Goal: Task Accomplishment & Management: Manage leads

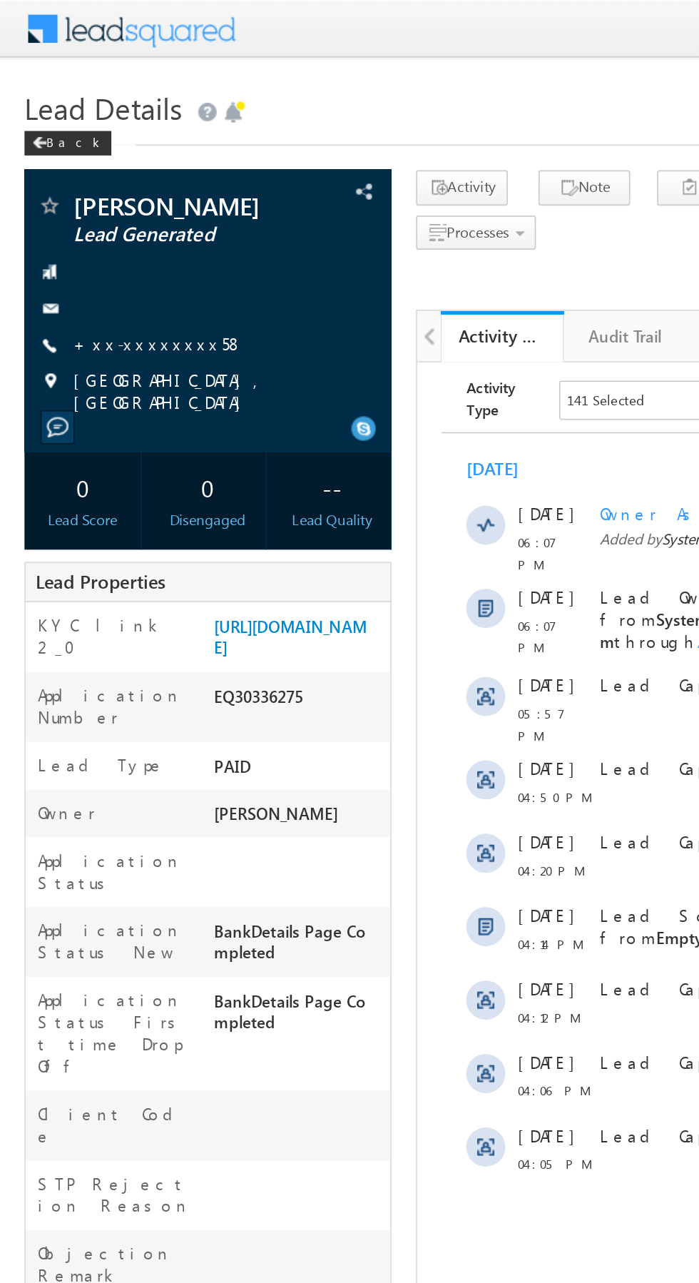
click at [87, 196] on link "+xx-xxxxxxxx58" at bounding box center [92, 200] width 99 height 12
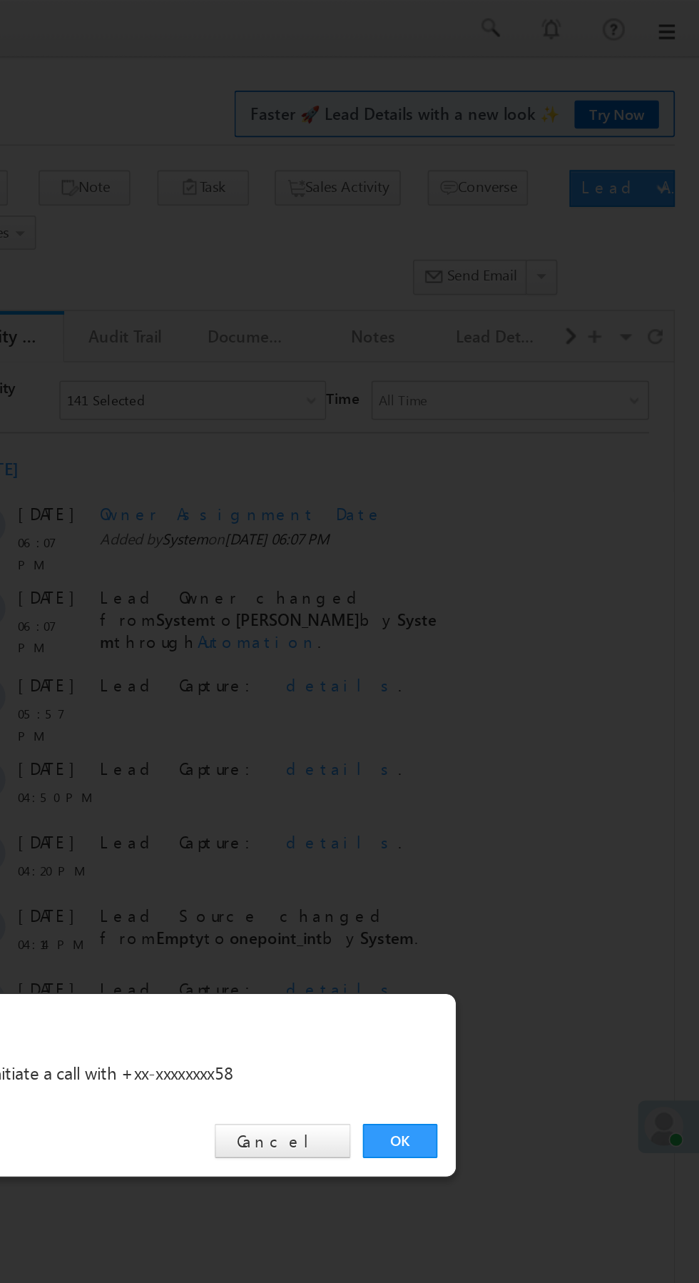
click at [517, 660] on link "OK" at bounding box center [525, 665] width 44 height 20
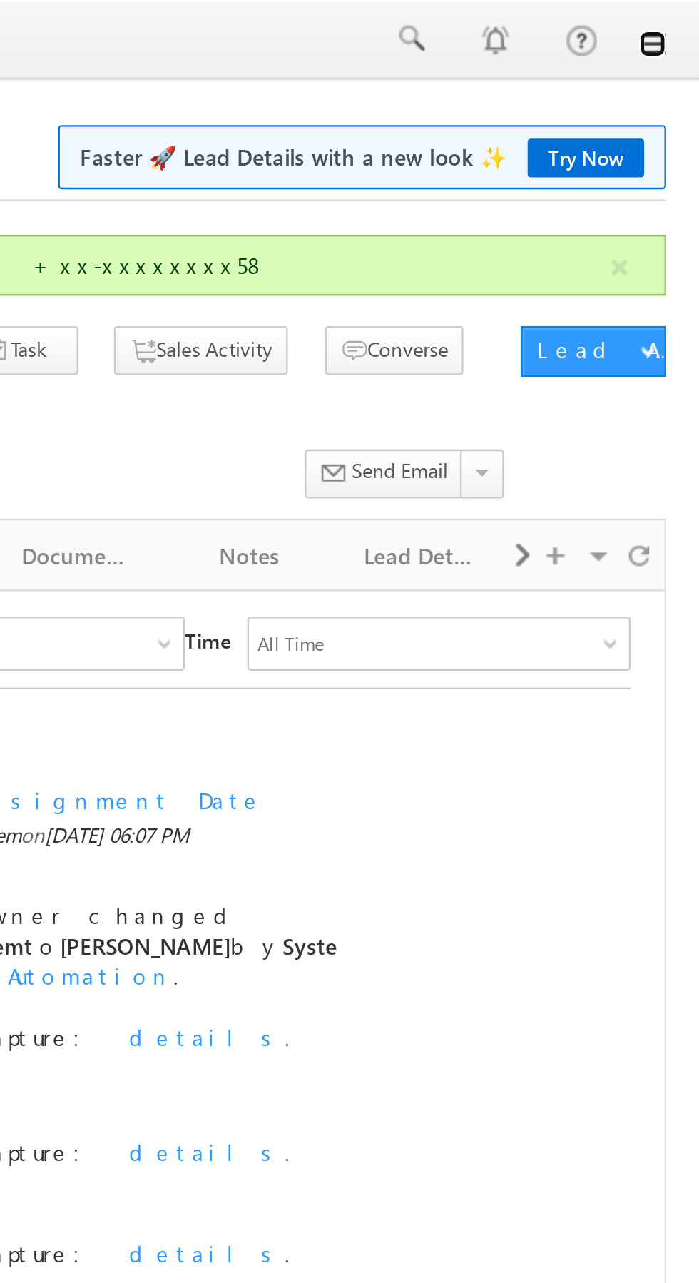
click at [683, 21] on link at bounding box center [679, 18] width 11 height 11
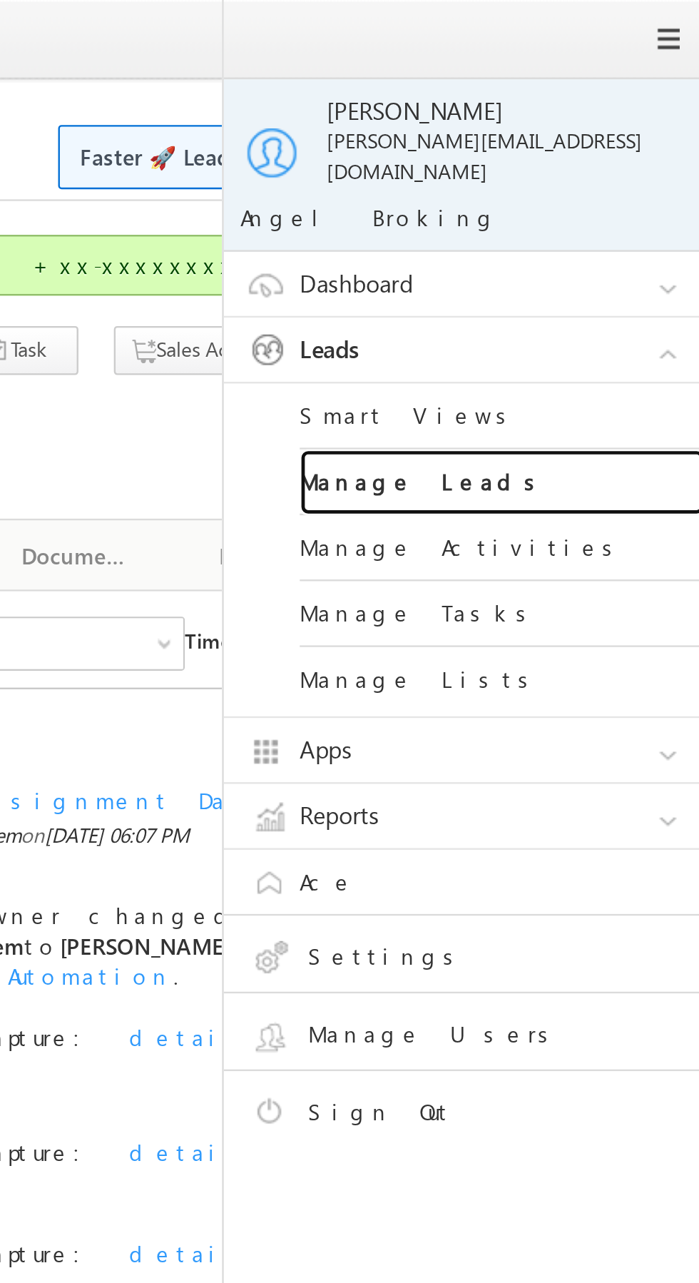
click at [637, 191] on link "Manage Leads" at bounding box center [615, 204] width 171 height 28
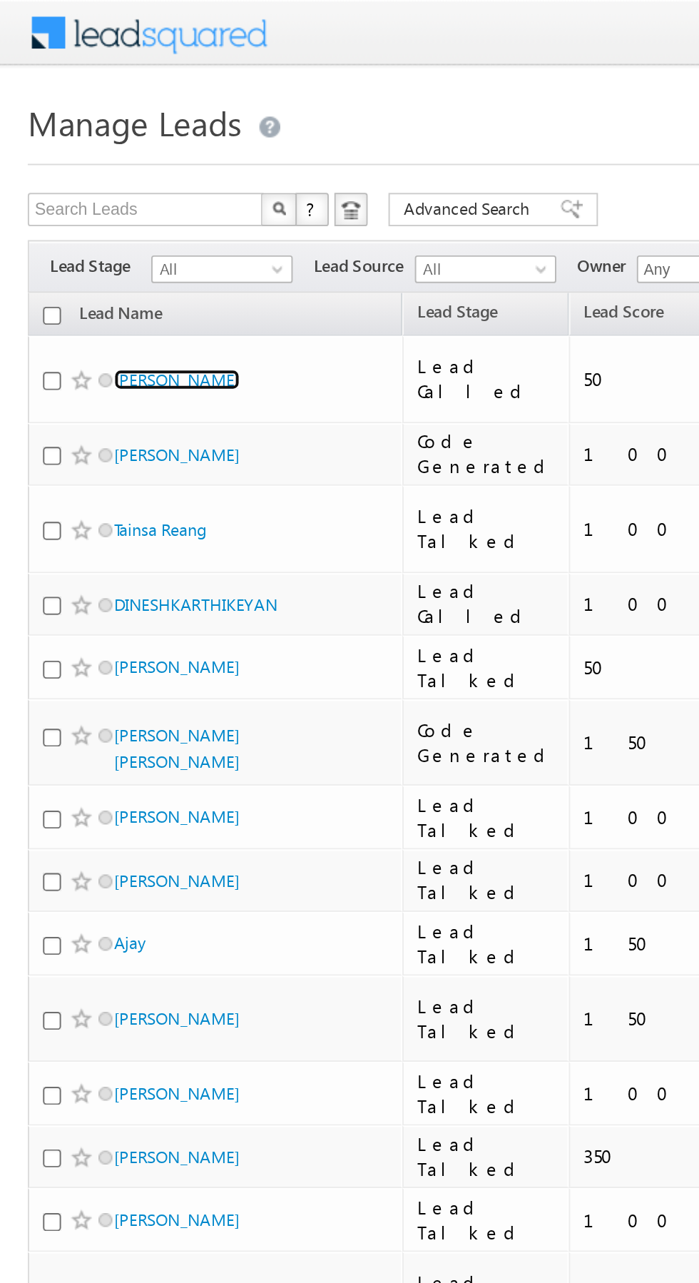
click at [83, 190] on link "[PERSON_NAME]" at bounding box center [91, 195] width 65 height 11
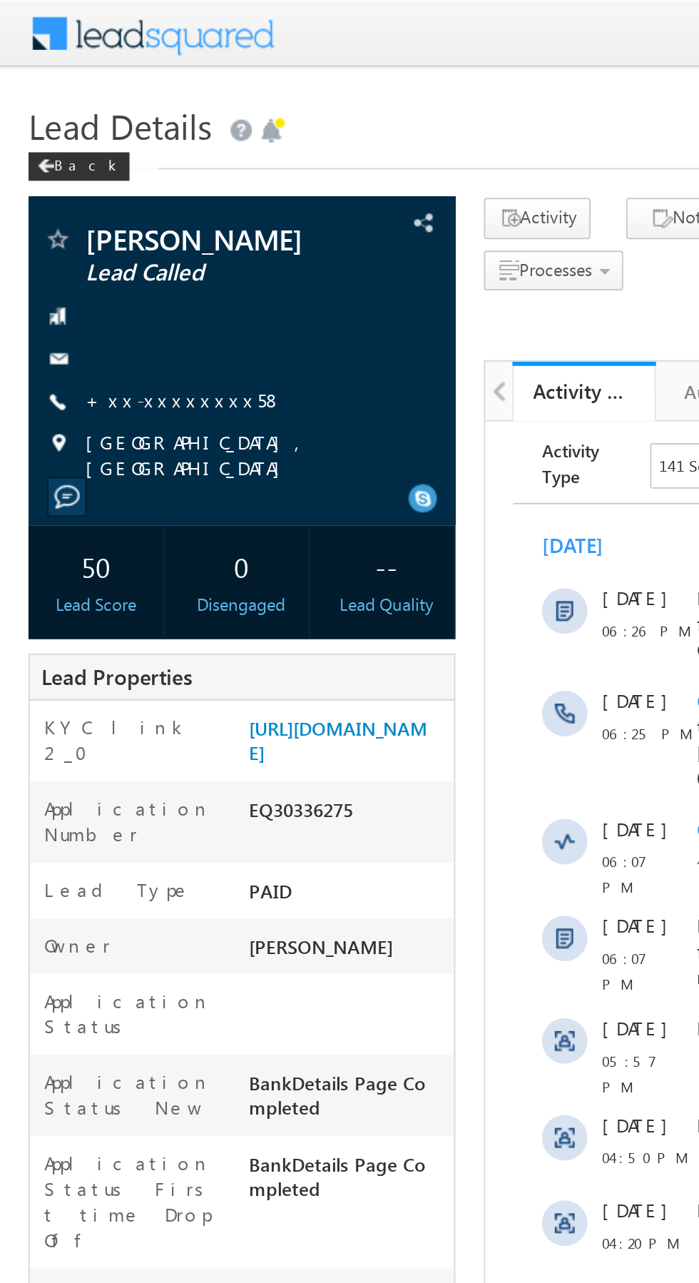
click at [91, 200] on link "+xx-xxxxxxxx58" at bounding box center [92, 200] width 99 height 12
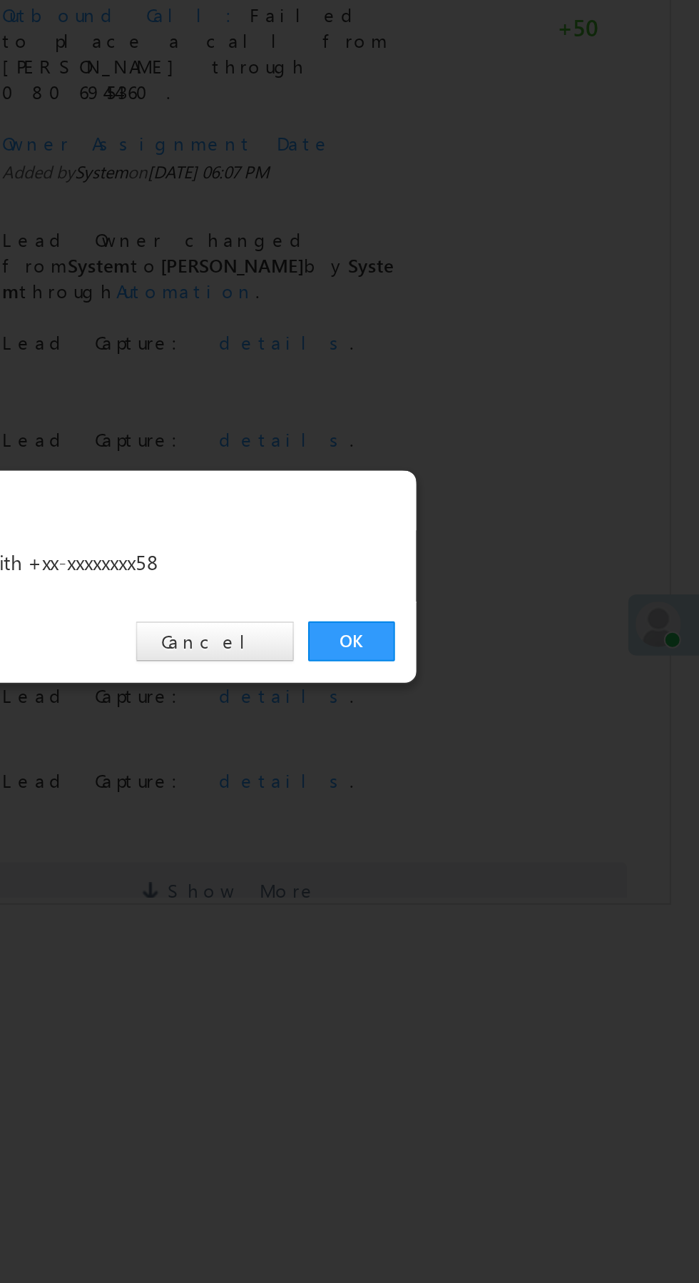
click at [525, 663] on link "OK" at bounding box center [525, 665] width 44 height 20
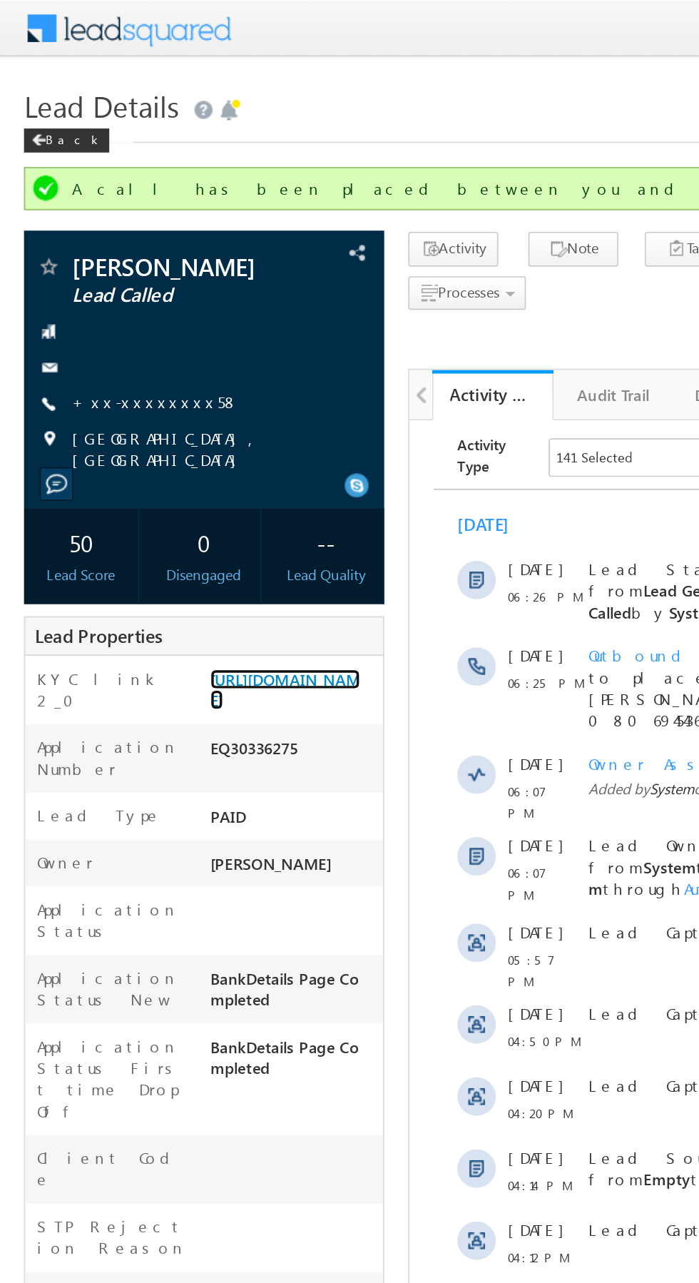
click at [171, 412] on link "https://angelbroking1-pk3em7sa.customui-test.leadsquared.com?leadId=71d09435-34…" at bounding box center [169, 409] width 89 height 24
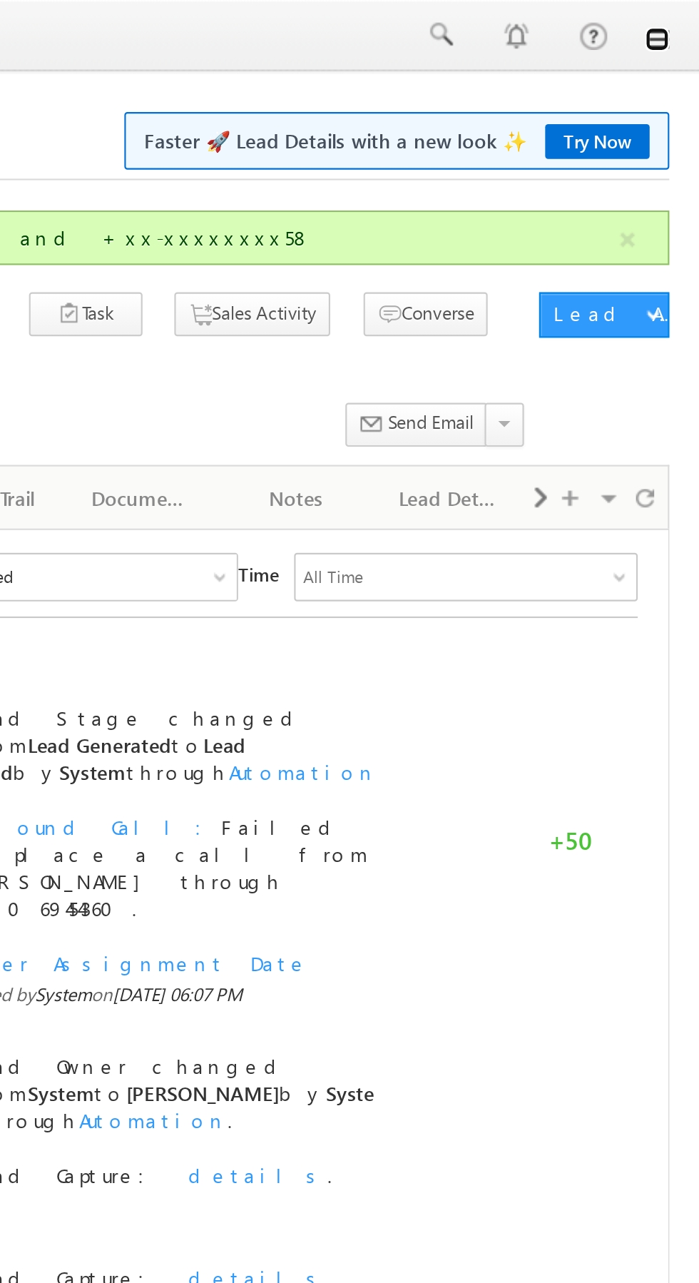
click at [684, 19] on link at bounding box center [679, 18] width 11 height 11
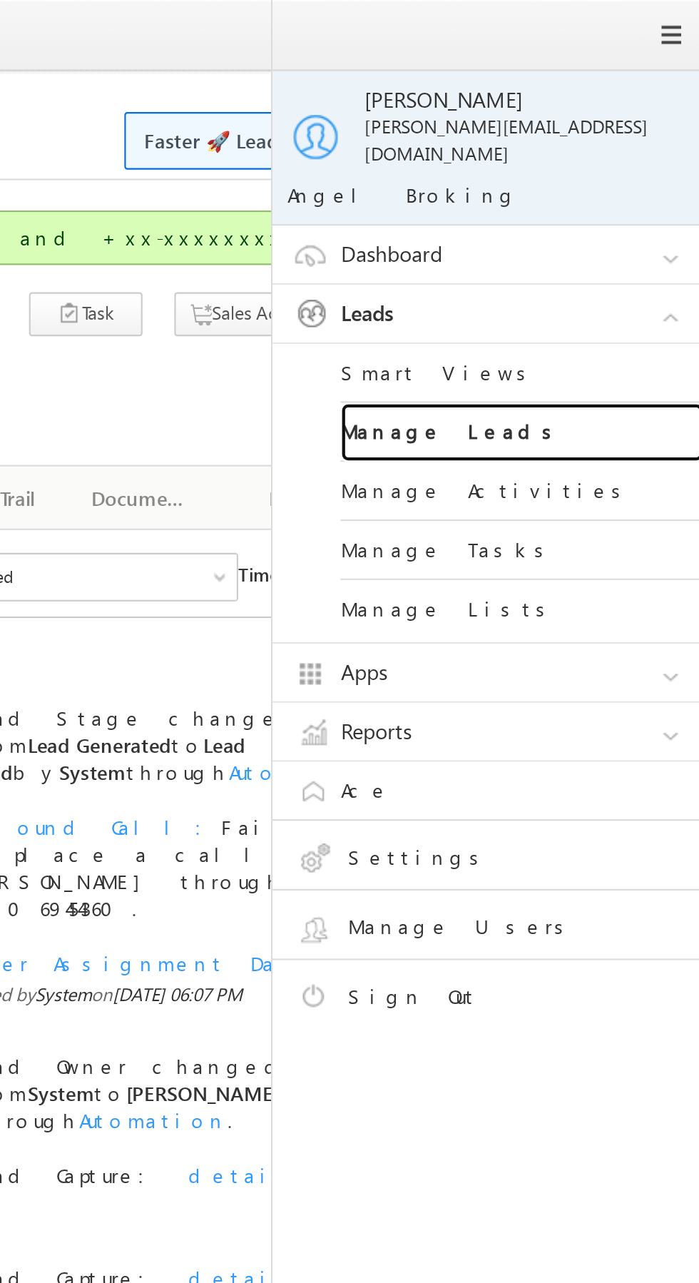
click at [603, 198] on link "Manage Leads" at bounding box center [615, 204] width 171 height 28
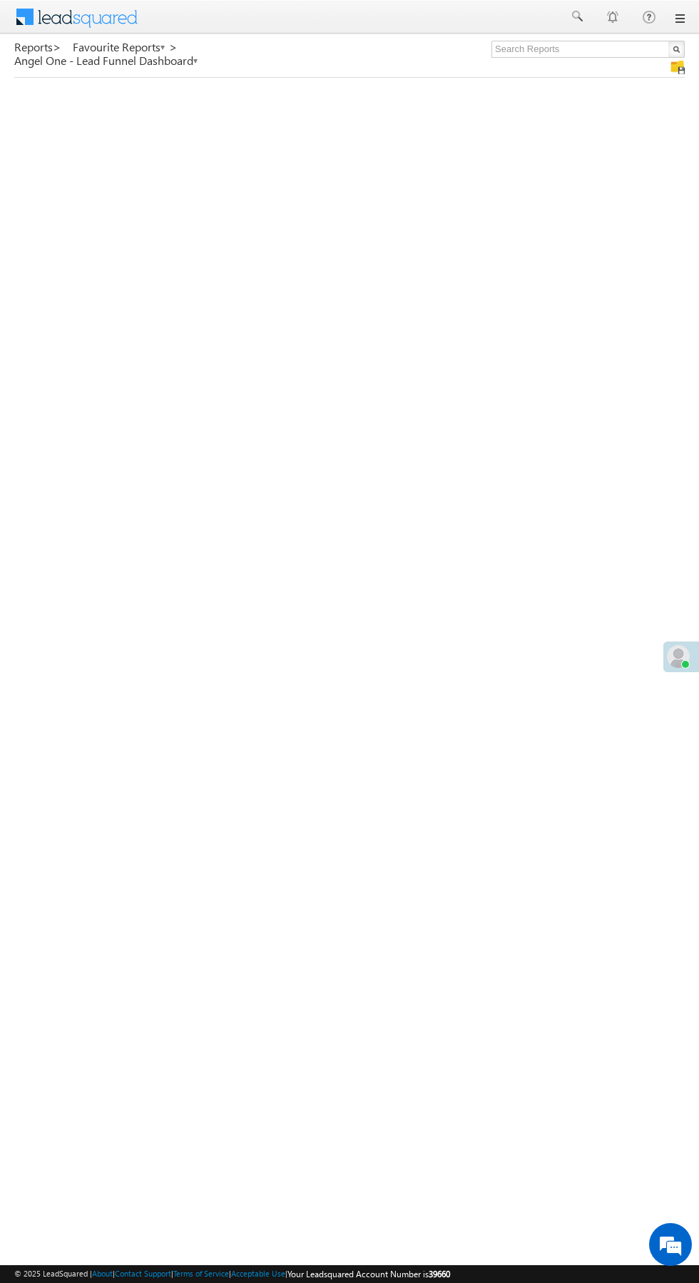
scroll to position [1, 0]
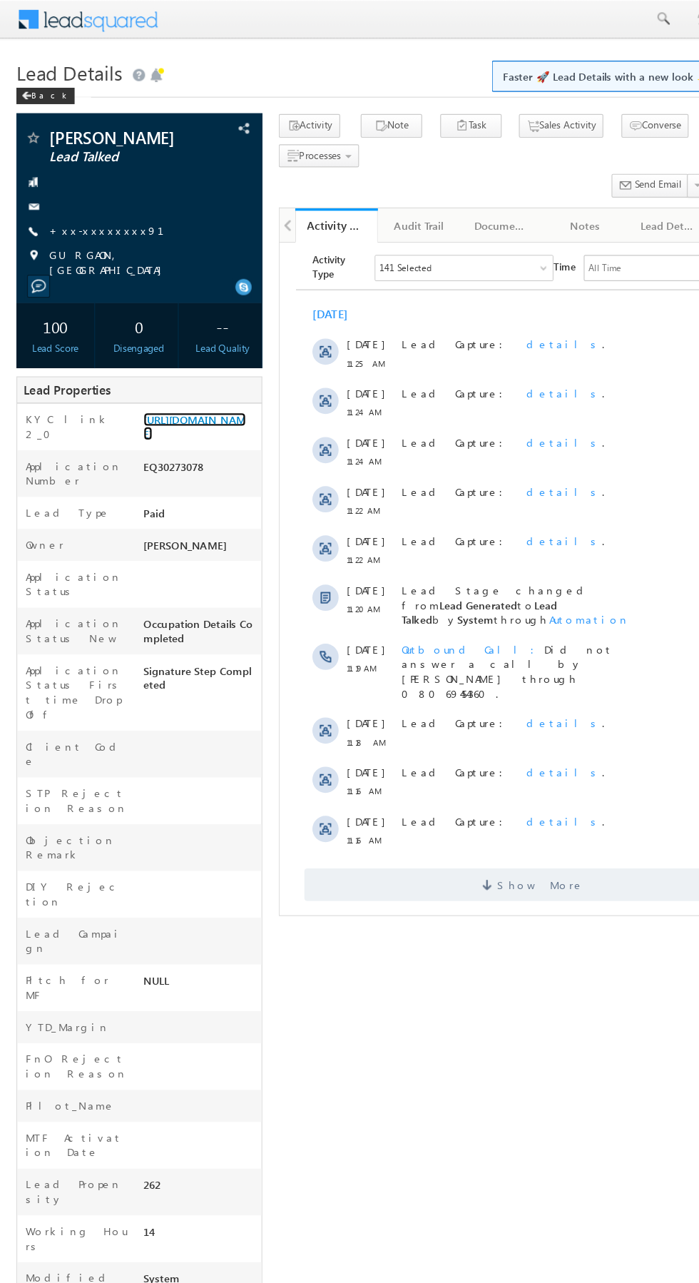
click at [176, 383] on link "https://angelbroking1-pk3em7sa.customui-test.leadsquared.com?leadId=8f2bd55d-c9…" at bounding box center [169, 371] width 89 height 24
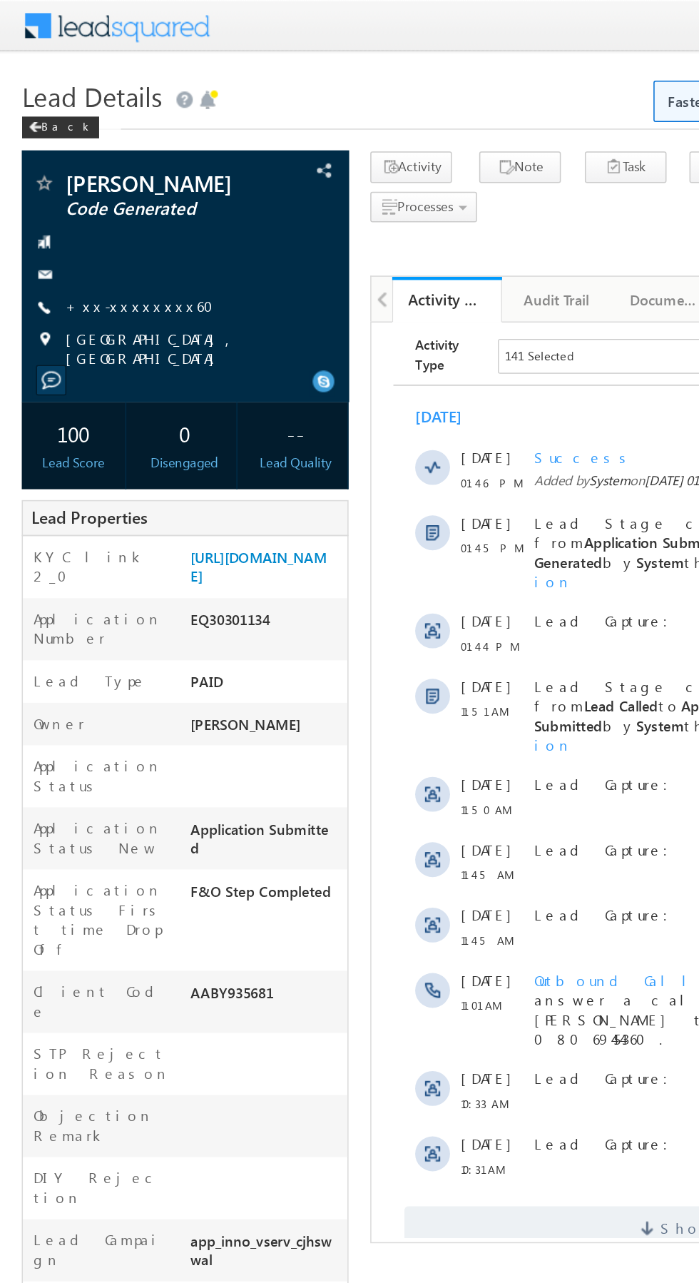
click at [91, 198] on link "+xx-xxxxxxxx60" at bounding box center [96, 200] width 106 height 12
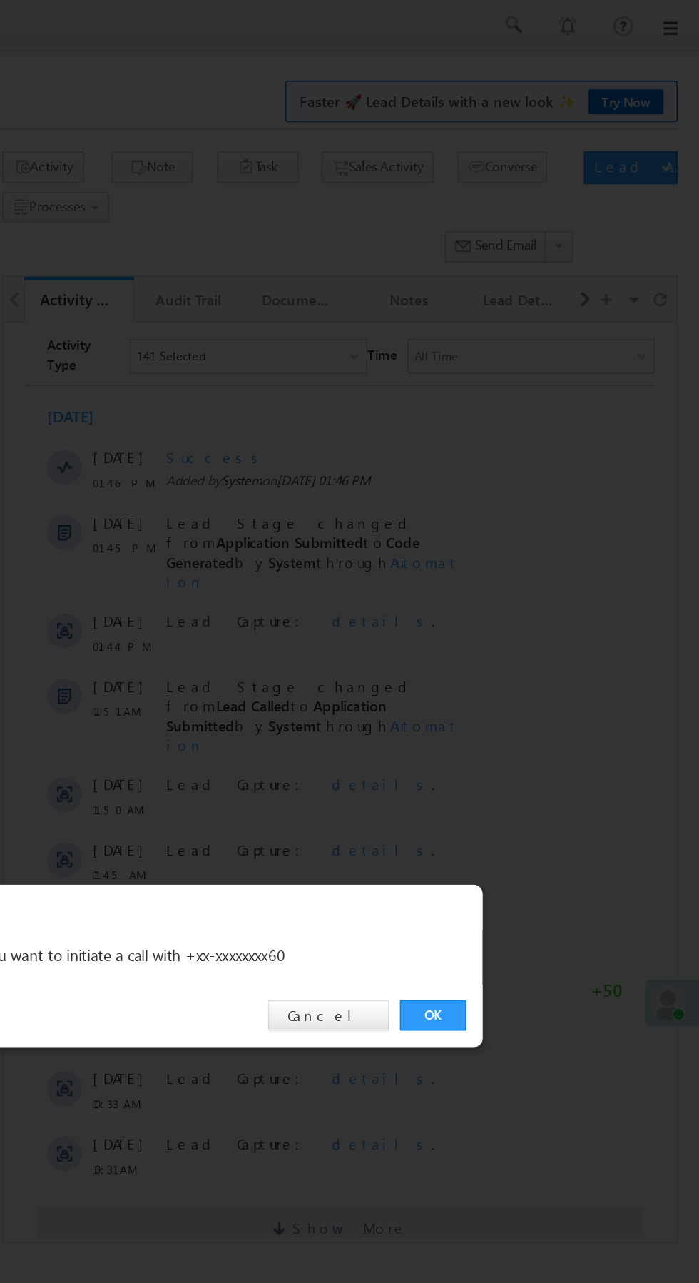
click at [525, 664] on link "OK" at bounding box center [525, 665] width 44 height 20
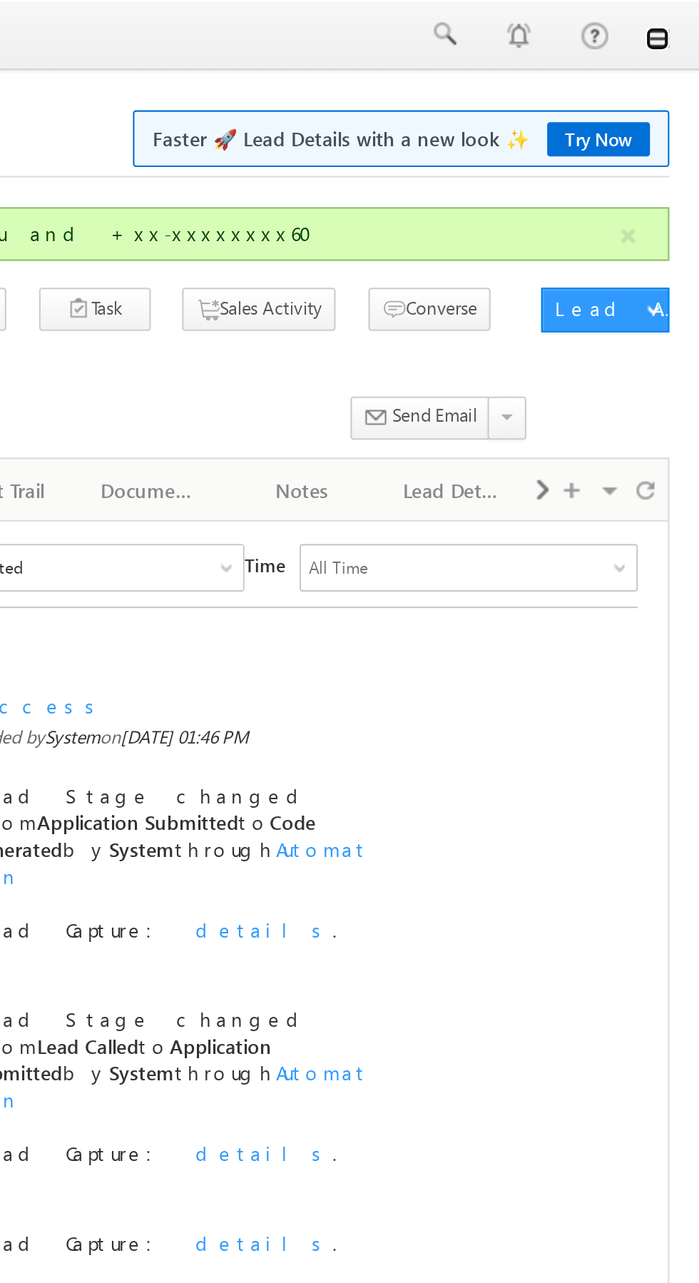
click at [679, 20] on link at bounding box center [679, 18] width 11 height 11
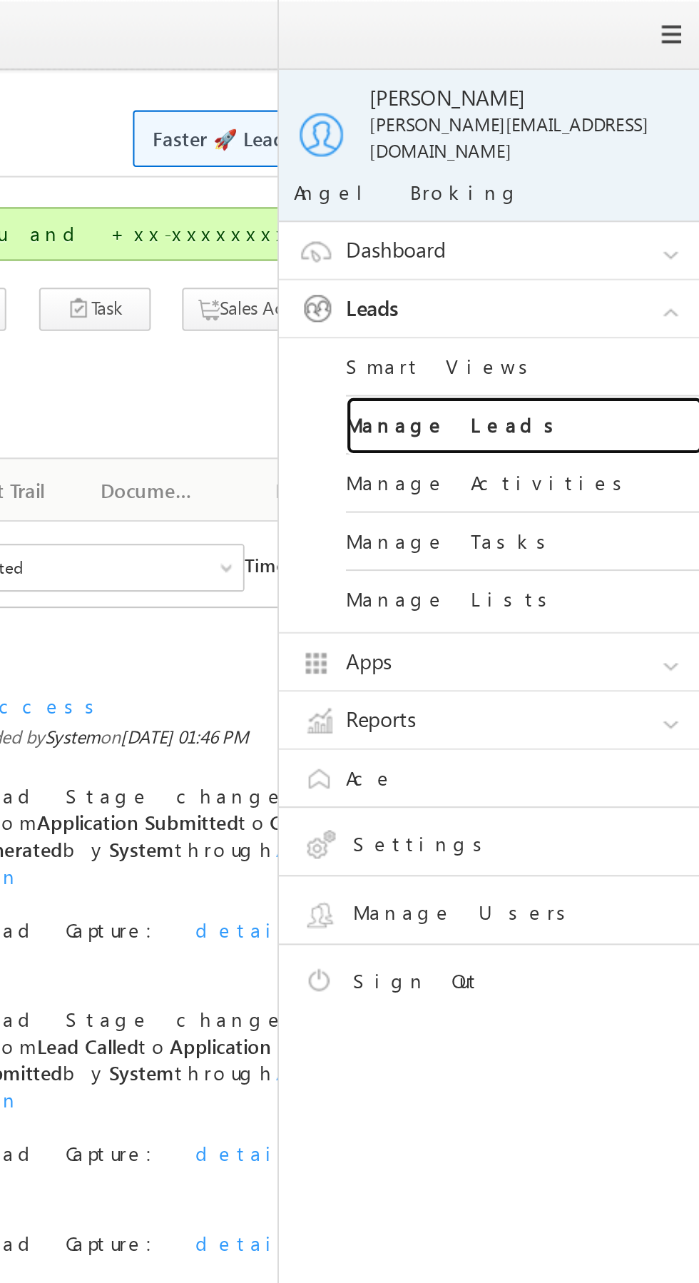
click at [644, 190] on link "Manage Leads" at bounding box center [615, 204] width 171 height 28
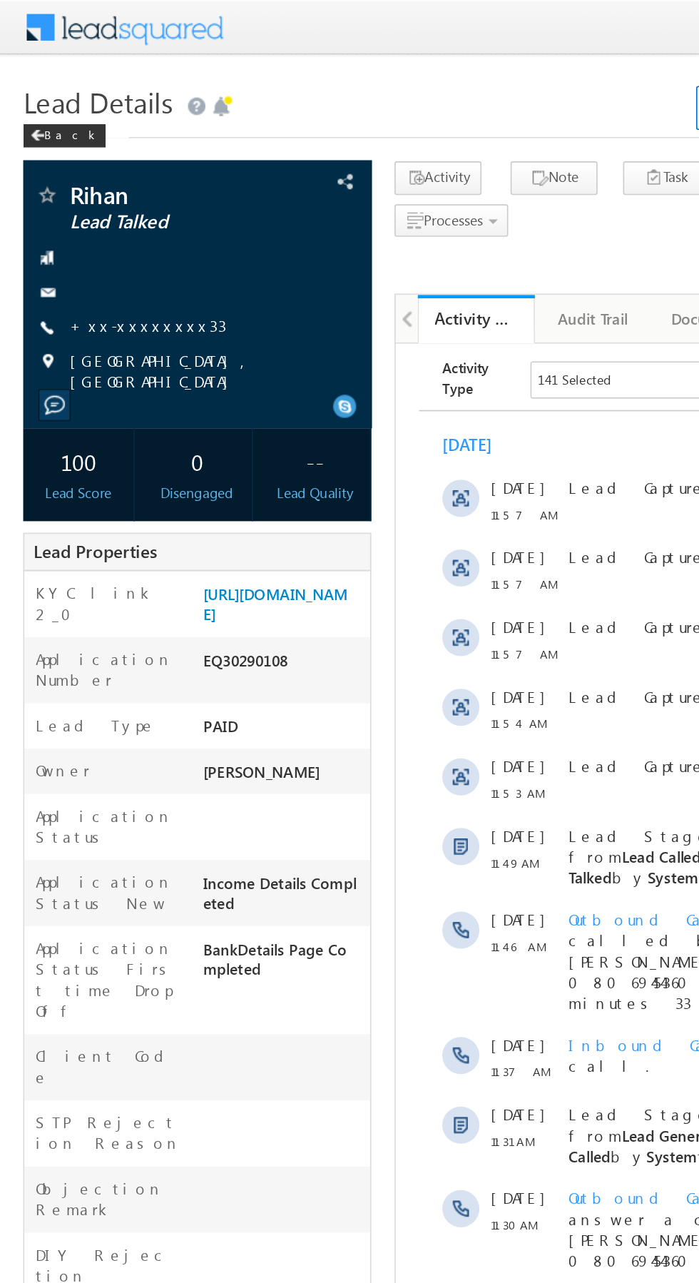
click at [86, 196] on link "+xx-xxxxxxxx33" at bounding box center [91, 200] width 96 height 12
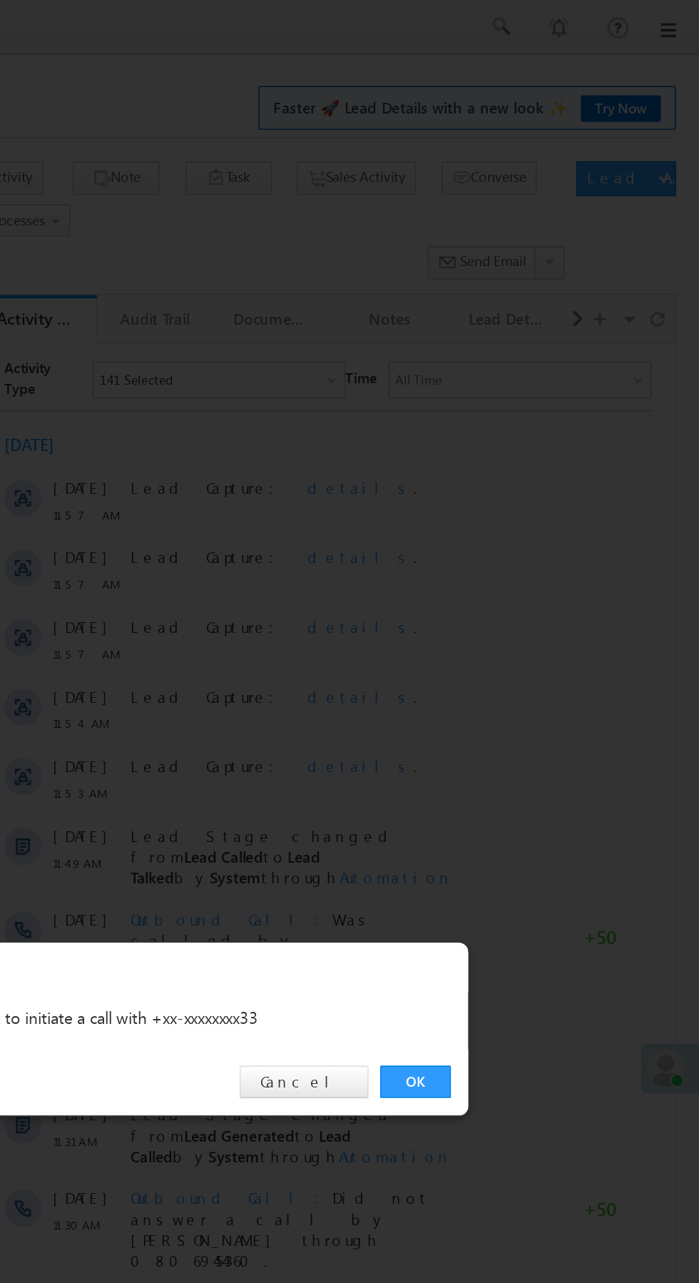
click at [525, 666] on link "OK" at bounding box center [525, 665] width 44 height 20
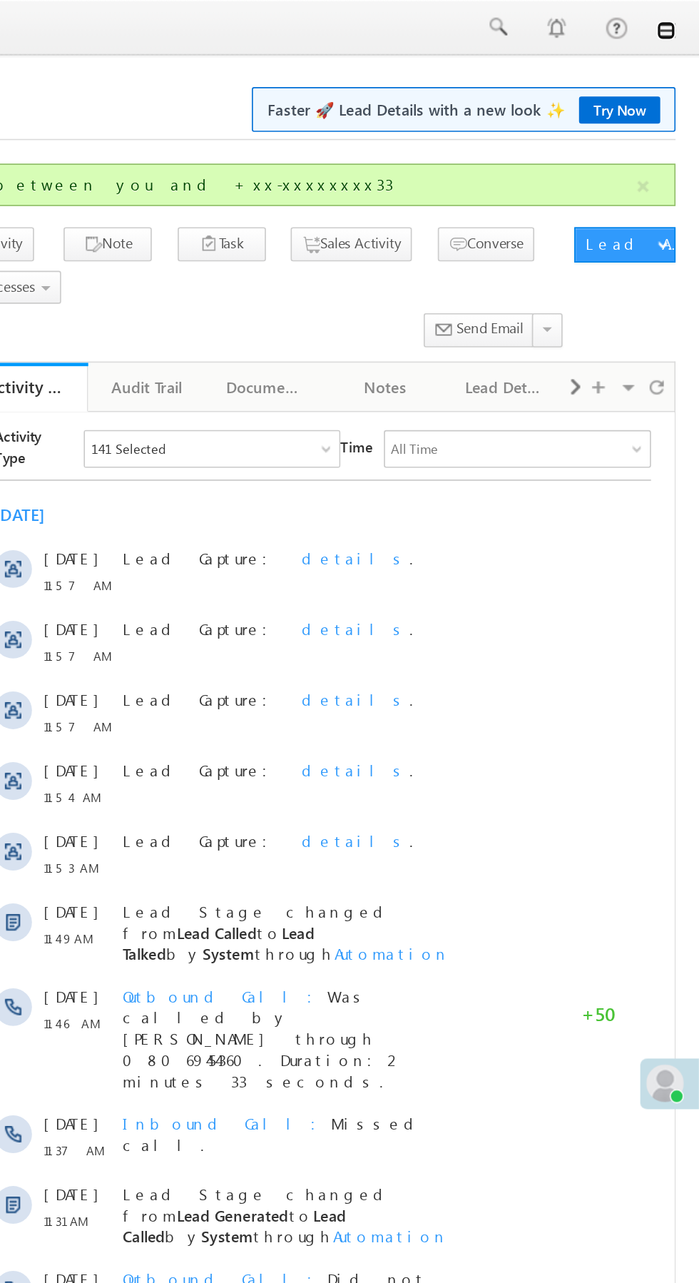
click at [679, 20] on link at bounding box center [679, 18] width 11 height 11
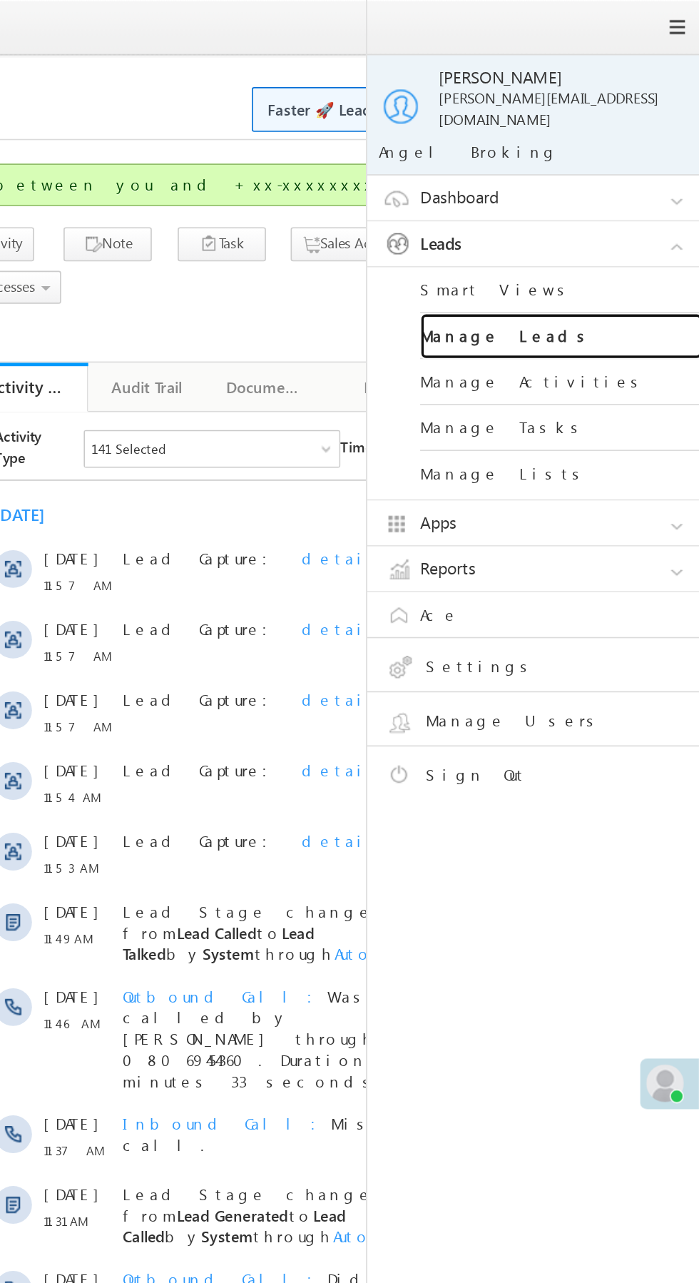
click at [634, 192] on link "Manage Leads" at bounding box center [615, 204] width 171 height 28
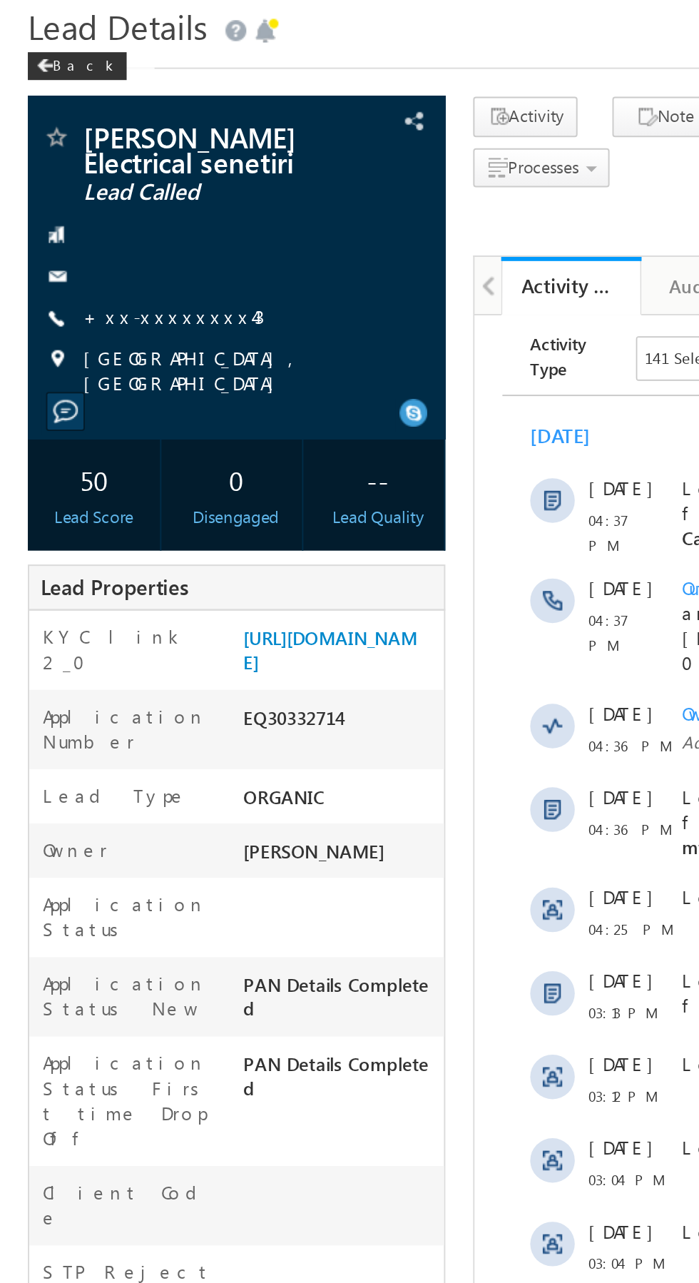
click at [82, 211] on link "+xx-xxxxxxxx43" at bounding box center [89, 212] width 93 height 12
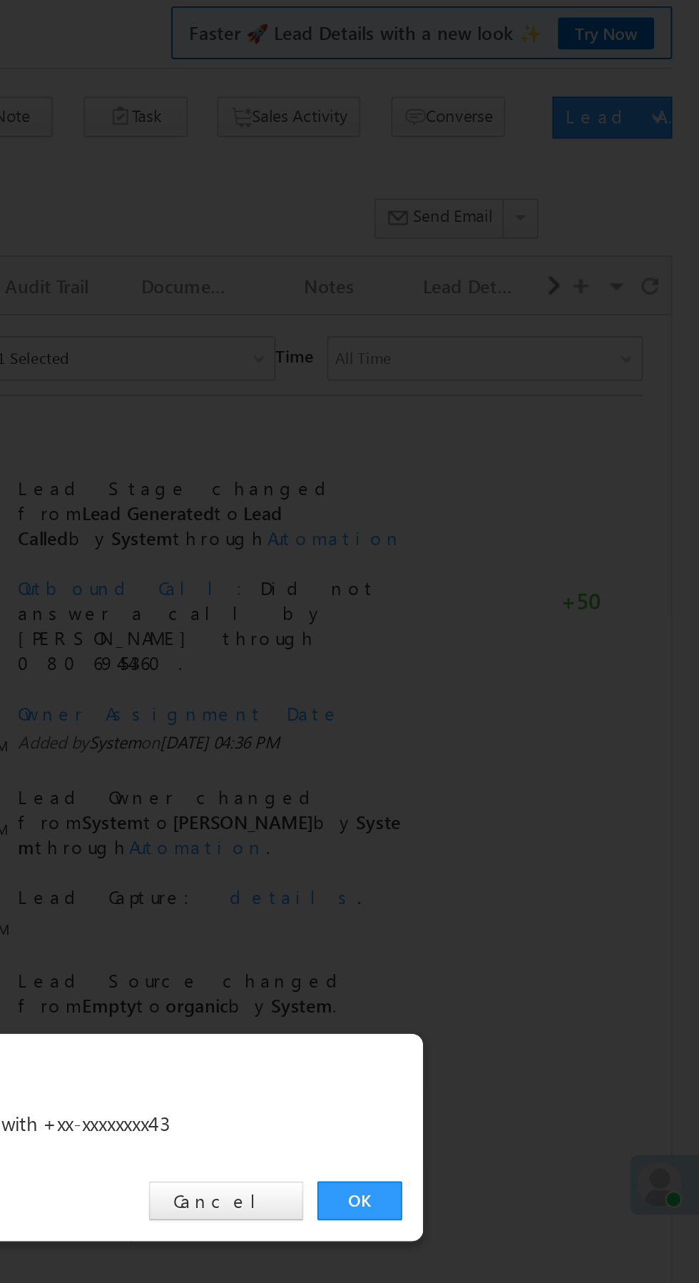
click at [525, 666] on link "OK" at bounding box center [525, 665] width 44 height 20
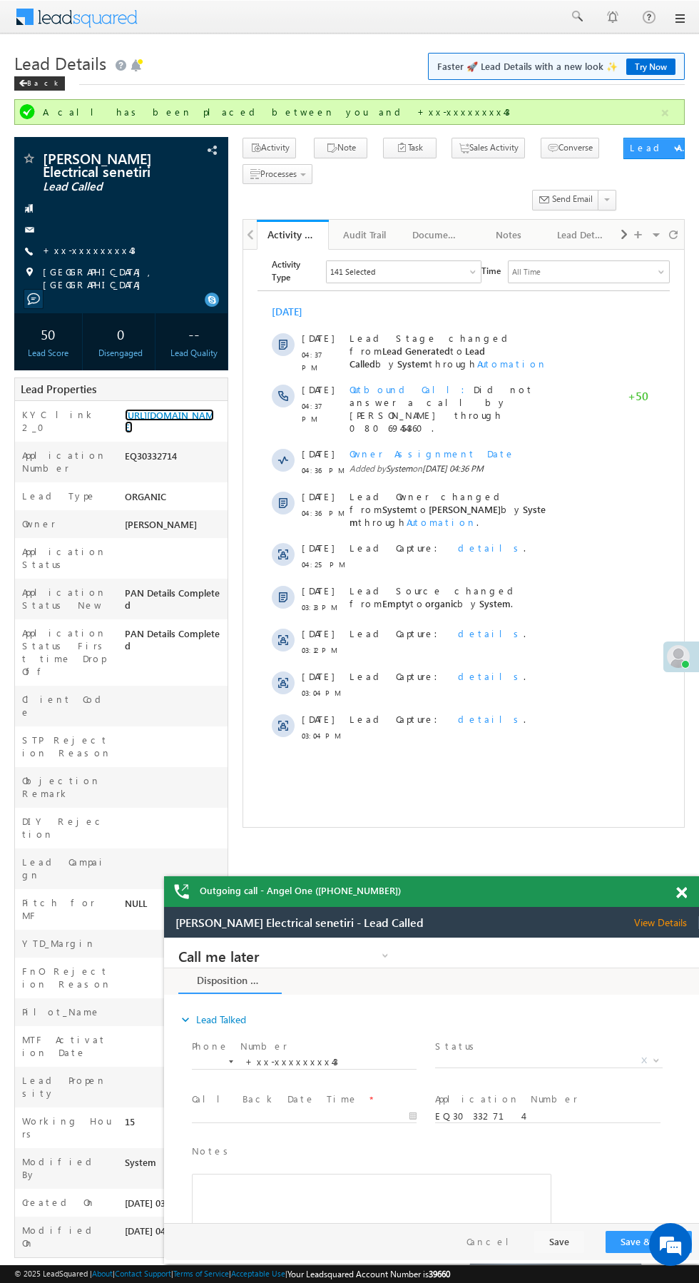
click at [163, 431] on link "https://angelbroking1-pk3em7sa.customui-test.leadsquared.com?leadId=561f71ee-d7…" at bounding box center [169, 421] width 89 height 24
click at [634, 620] on div "10 Oct 03:12 PM Lead Capture: details ." at bounding box center [464, 641] width 412 height 43
click at [171, 433] on link "https://angelbroking1-pk3em7sa.customui-test.leadsquared.com?leadId=561f71ee-d7…" at bounding box center [169, 421] width 89 height 24
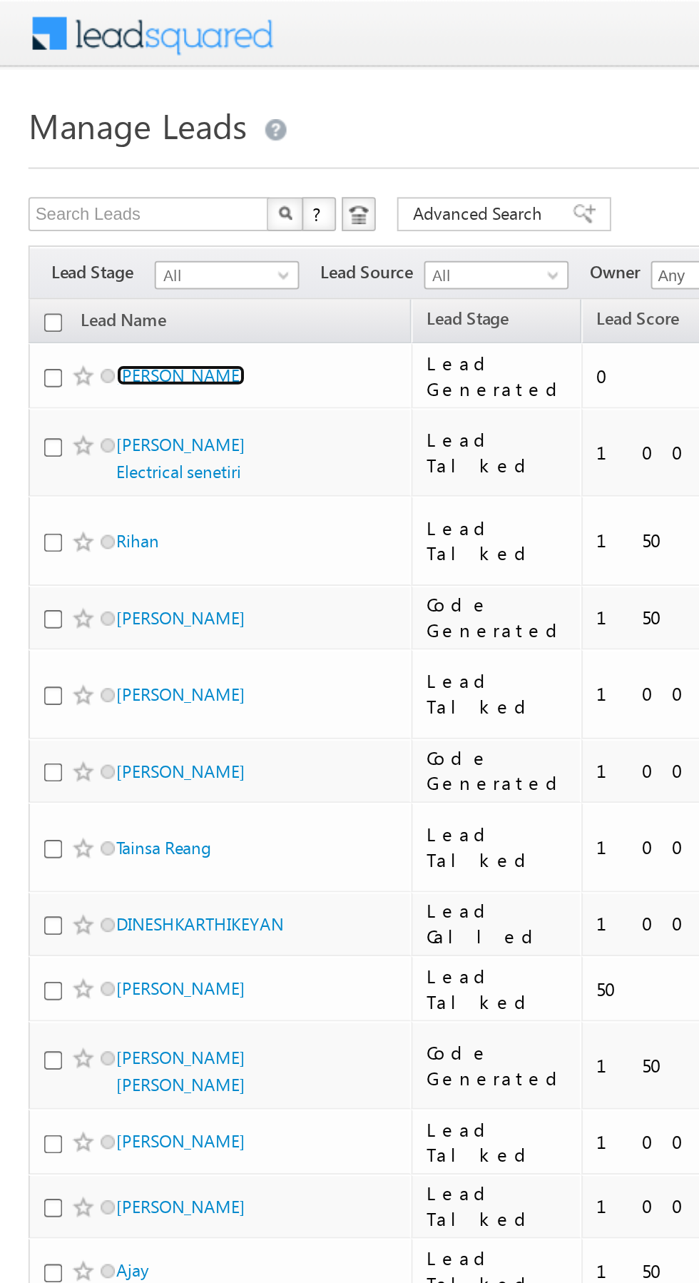
click at [94, 189] on link "[PERSON_NAME]" at bounding box center [91, 188] width 65 height 11
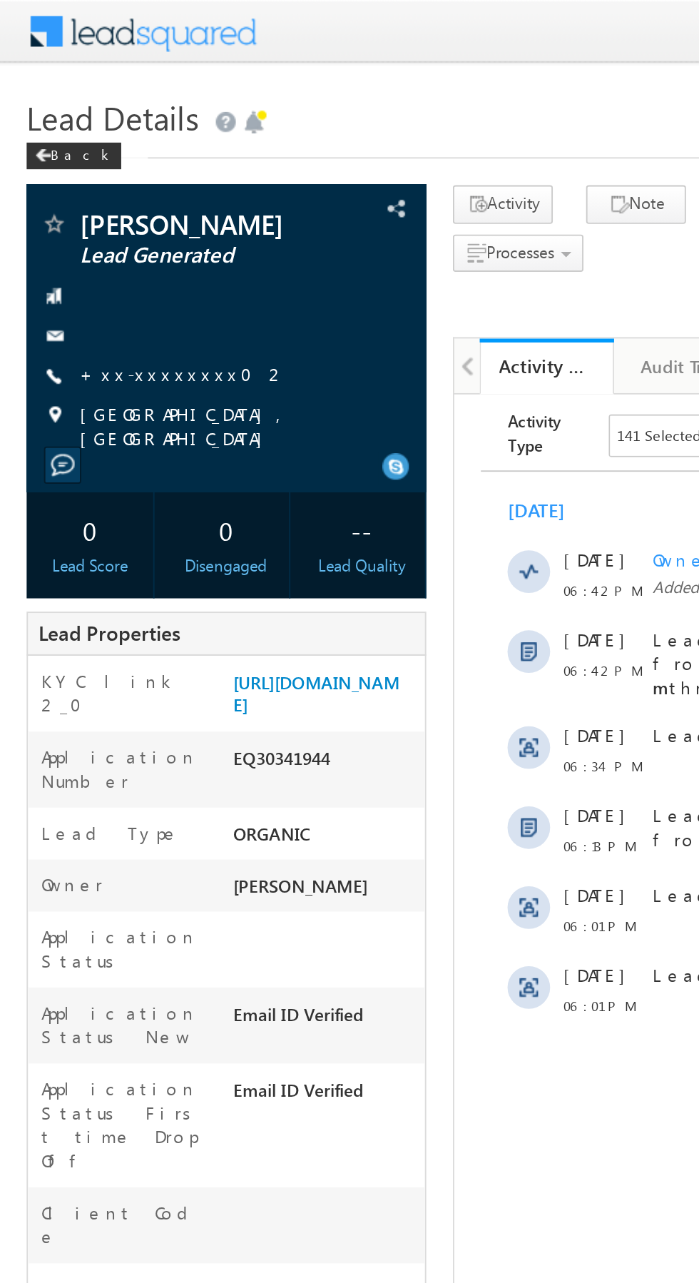
click at [98, 201] on link "+xx-xxxxxxxx02" at bounding box center [98, 200] width 111 height 12
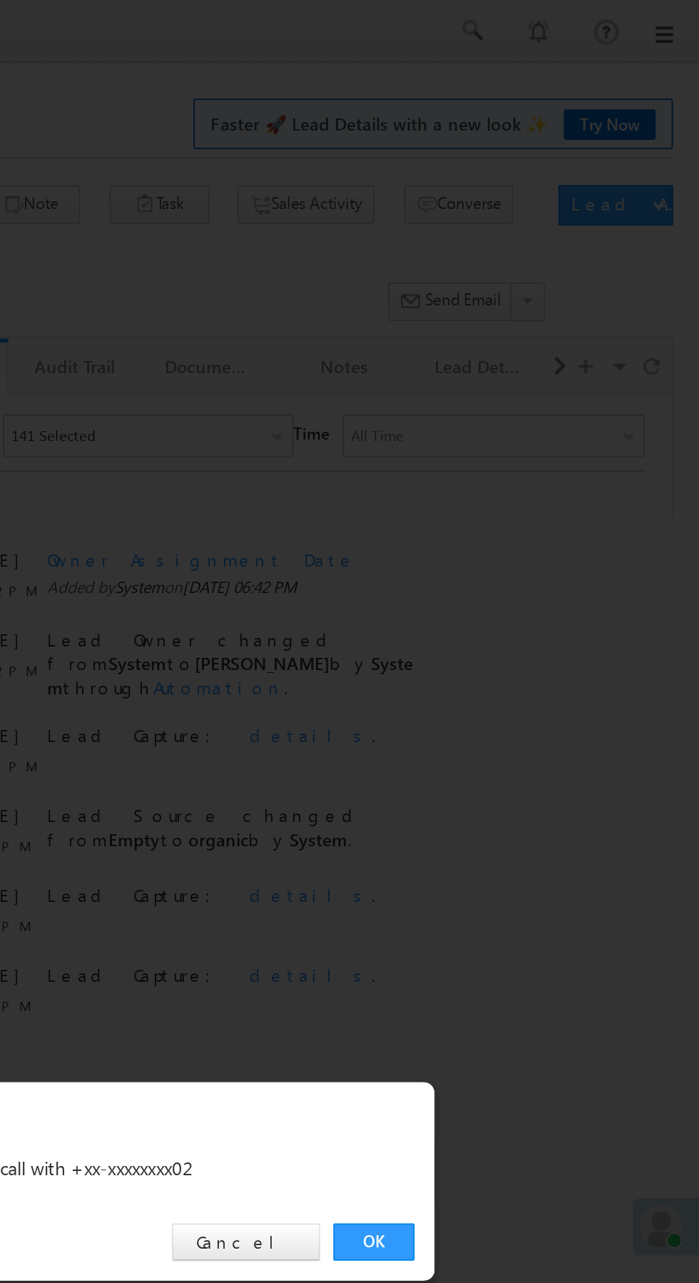
click at [529, 656] on link "OK" at bounding box center [525, 665] width 44 height 20
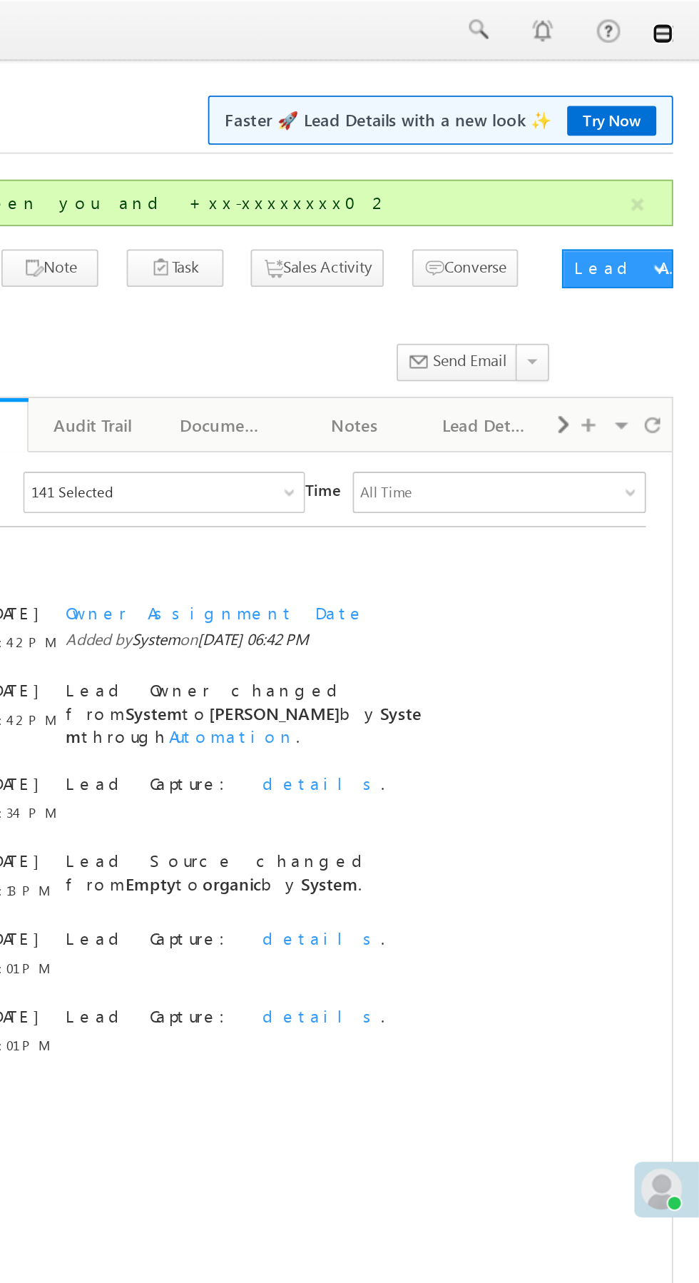
click at [679, 21] on link at bounding box center [679, 18] width 11 height 11
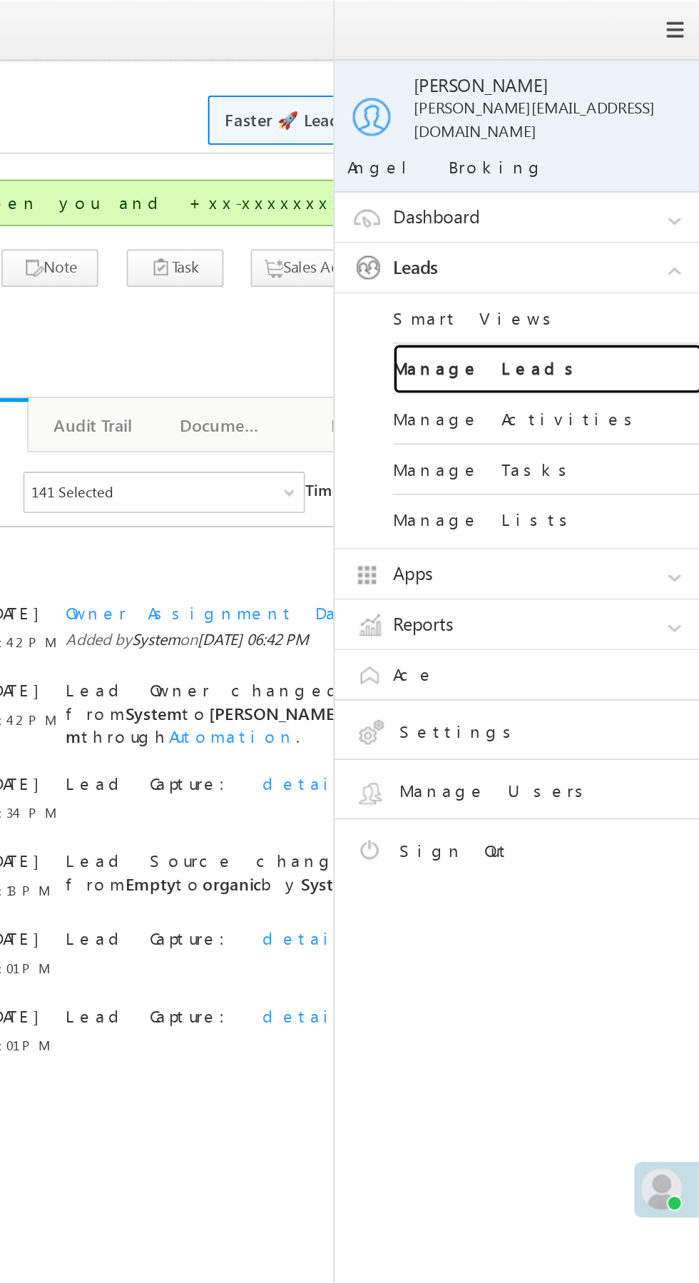
click at [631, 197] on link "Manage Leads" at bounding box center [615, 204] width 171 height 28
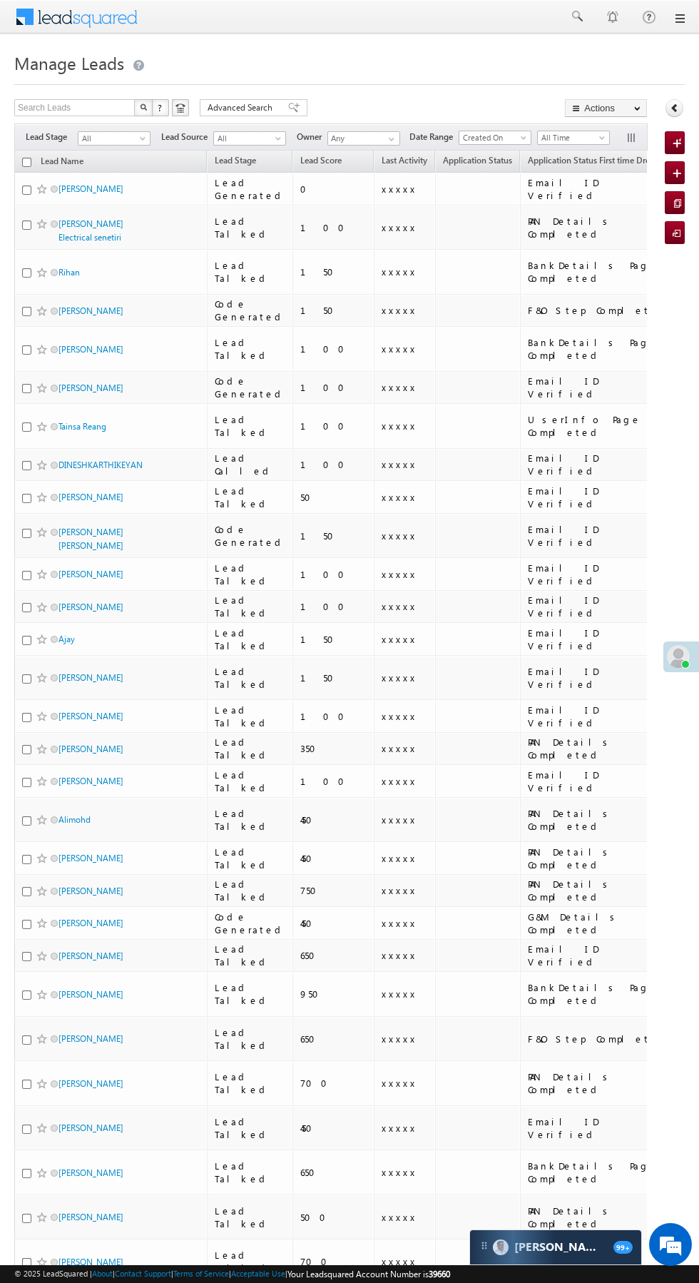
scroll to position [0, 1]
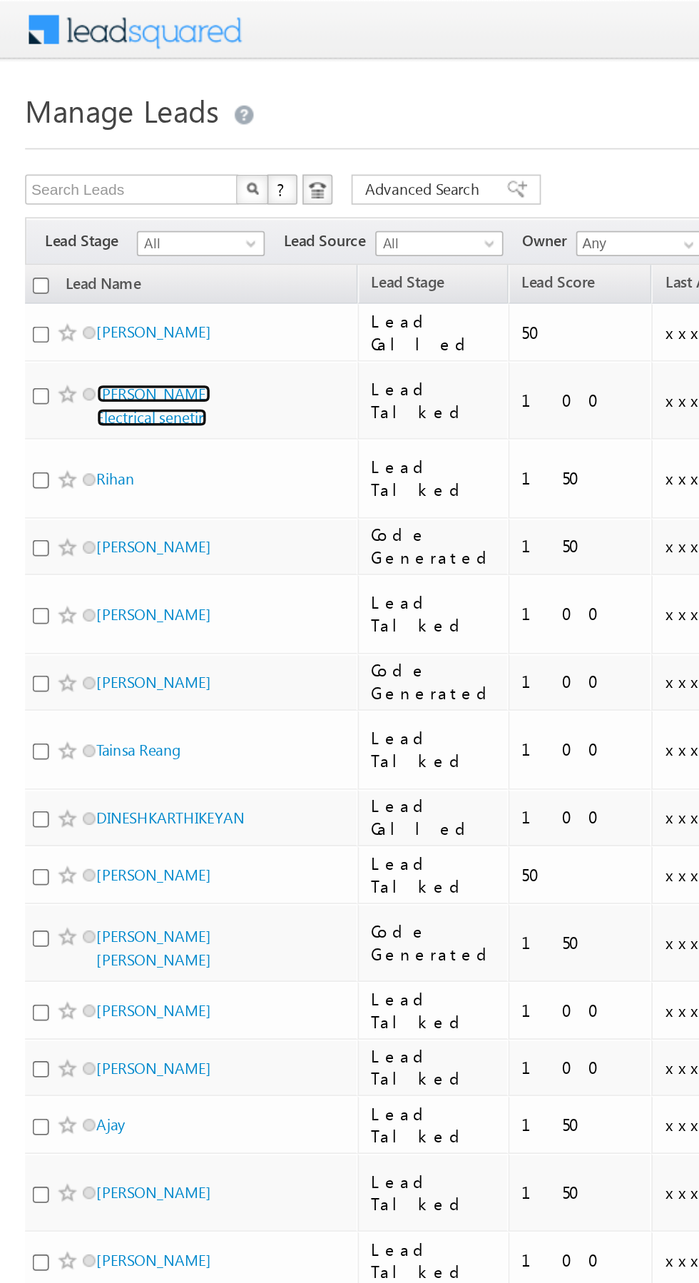
click at [107, 223] on link "Jay narayan Electrical senetiri" at bounding box center [87, 230] width 65 height 24
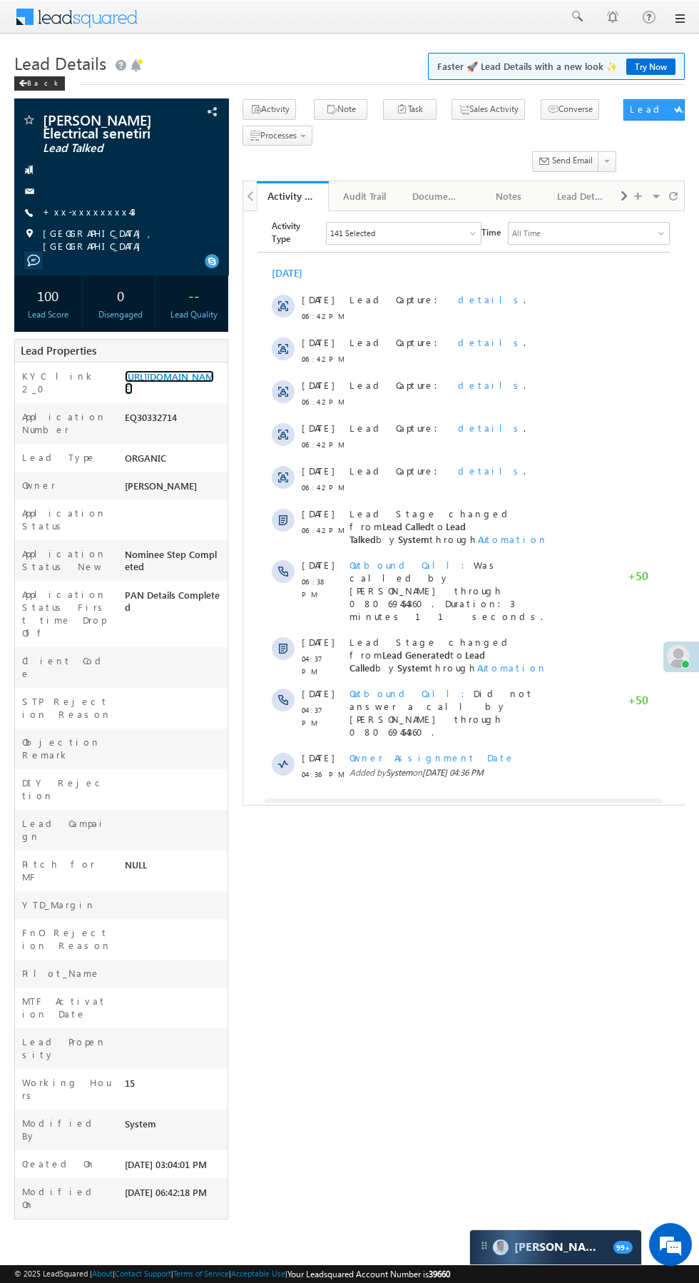
click at [166, 395] on link "https://angelbroking1-pk3em7sa.customui-test.leadsquared.com?leadId=561f71ee-d7…" at bounding box center [169, 382] width 89 height 24
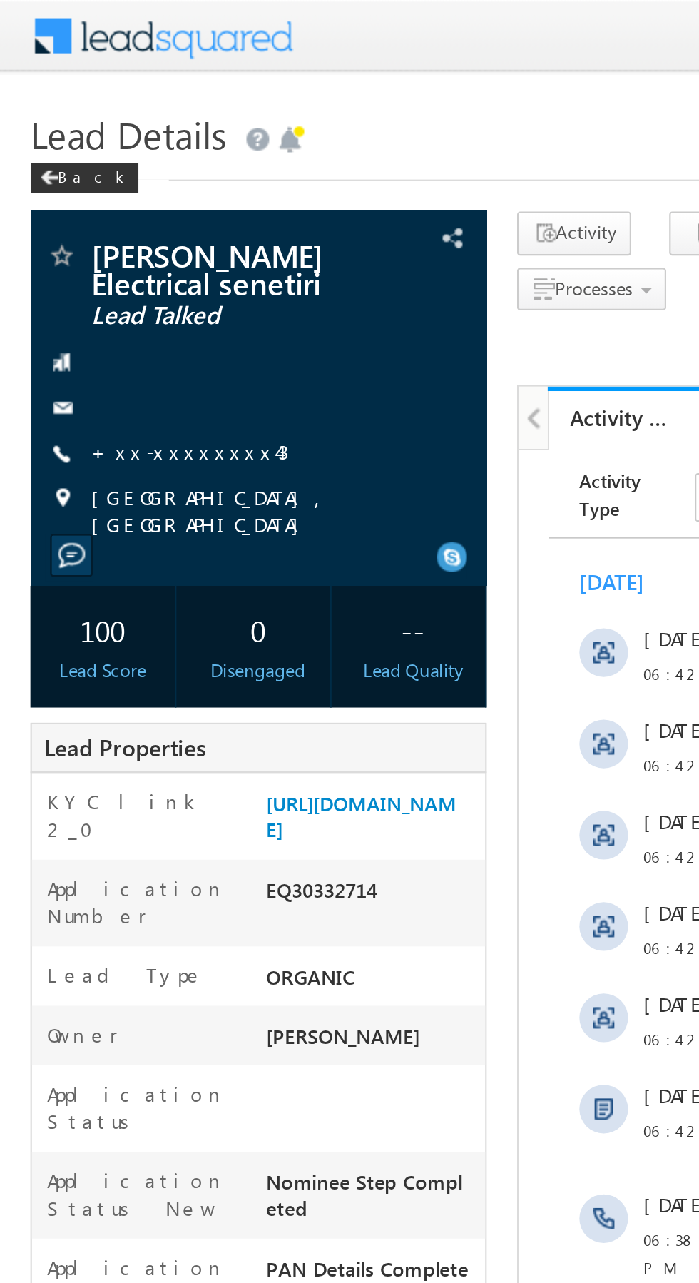
click at [92, 213] on link "+xx-xxxxxxxx43" at bounding box center [89, 212] width 93 height 12
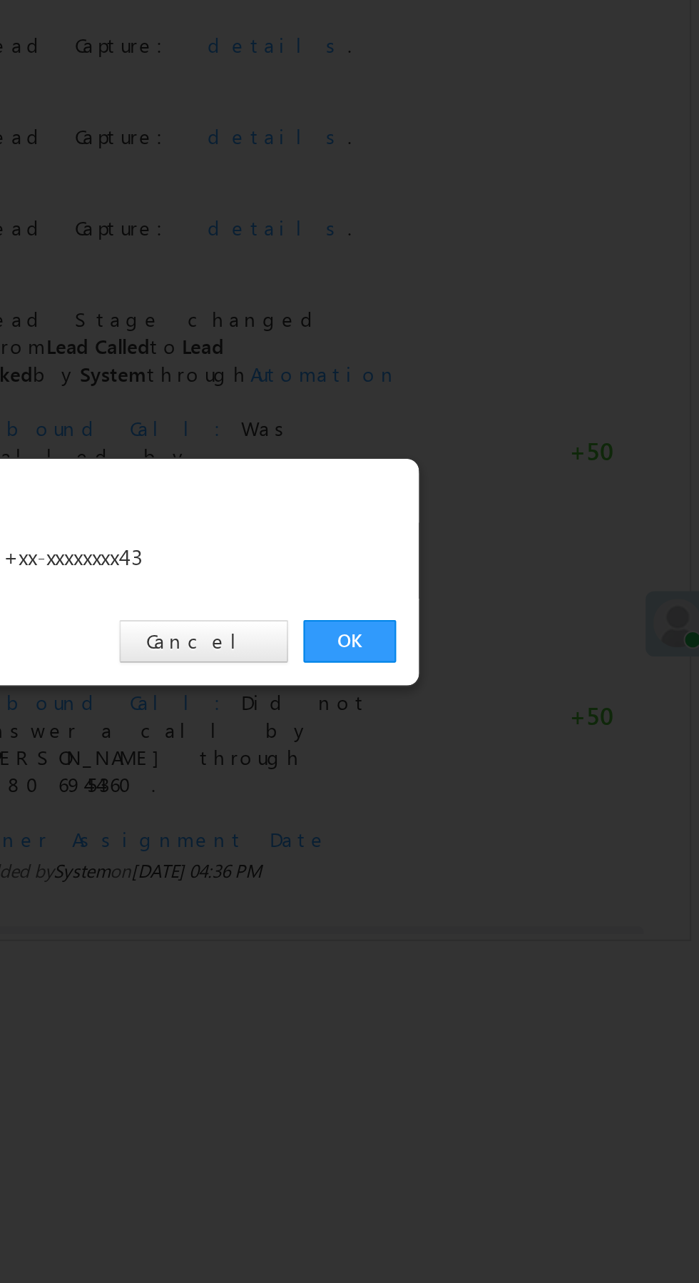
click at [517, 667] on link "OK" at bounding box center [525, 665] width 44 height 20
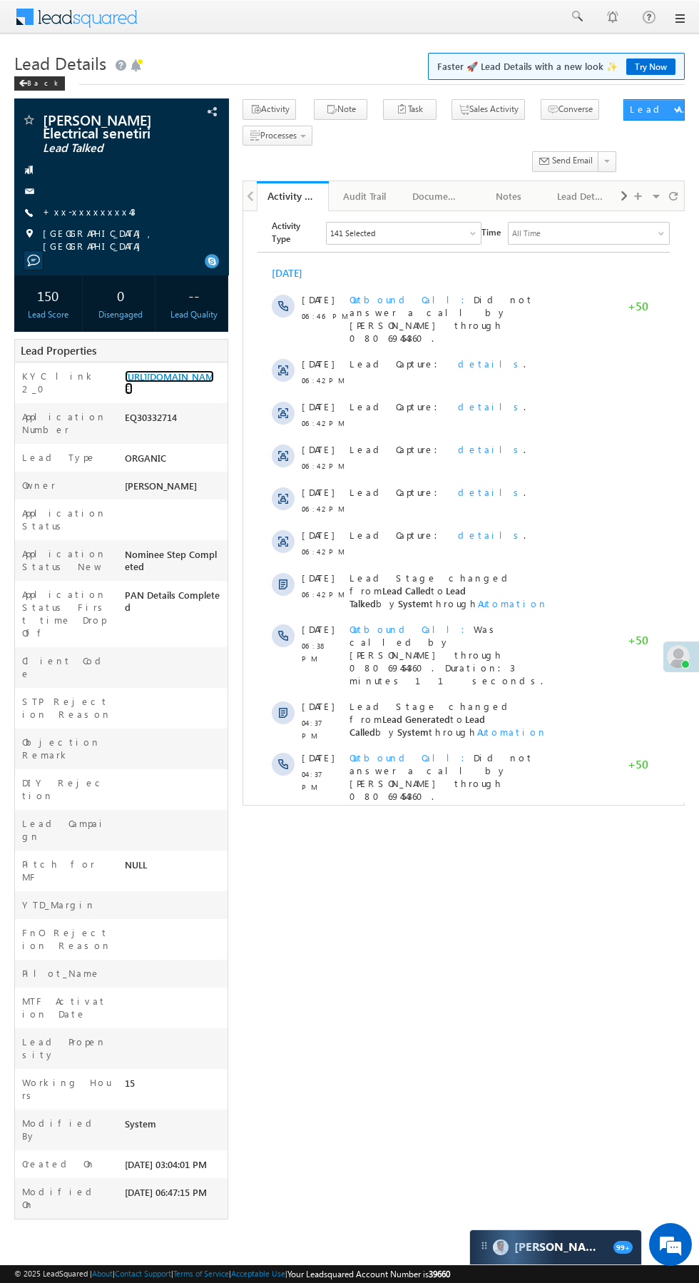
click at [177, 395] on link "https://angelbroking1-pk3em7sa.customui-test.leadsquared.com?leadId=561f71ee-d7…" at bounding box center [169, 382] width 89 height 24
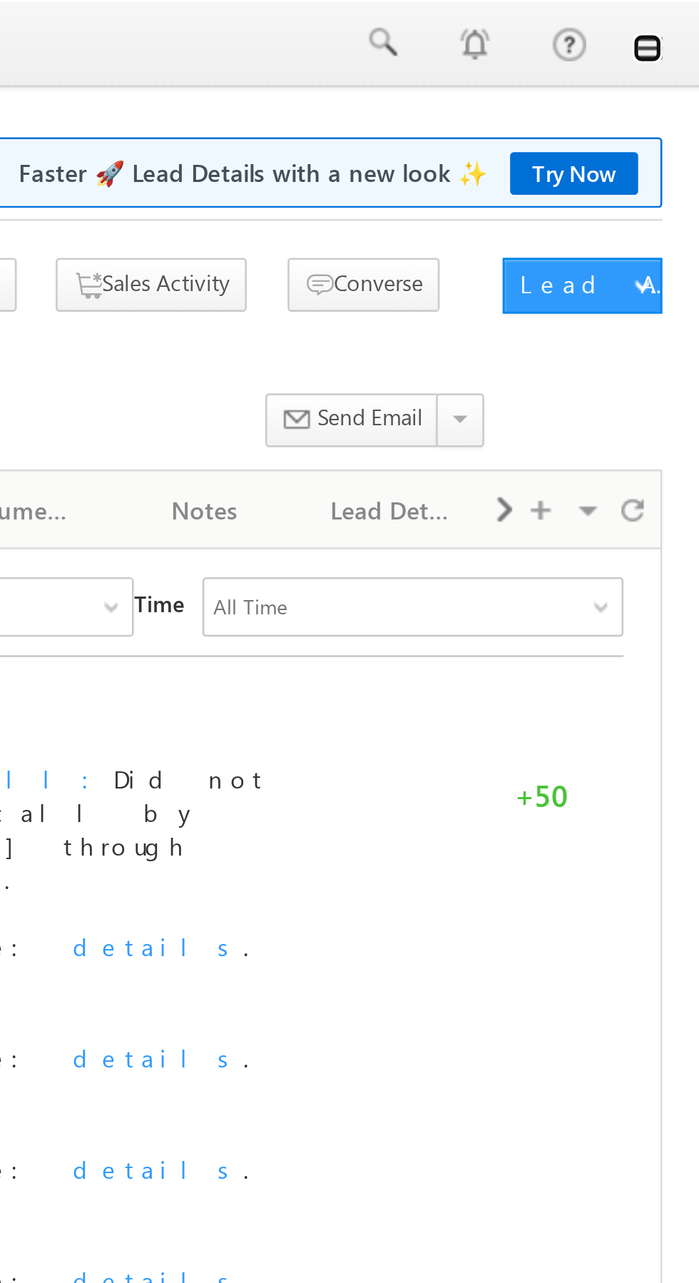
click at [682, 18] on link at bounding box center [679, 18] width 11 height 11
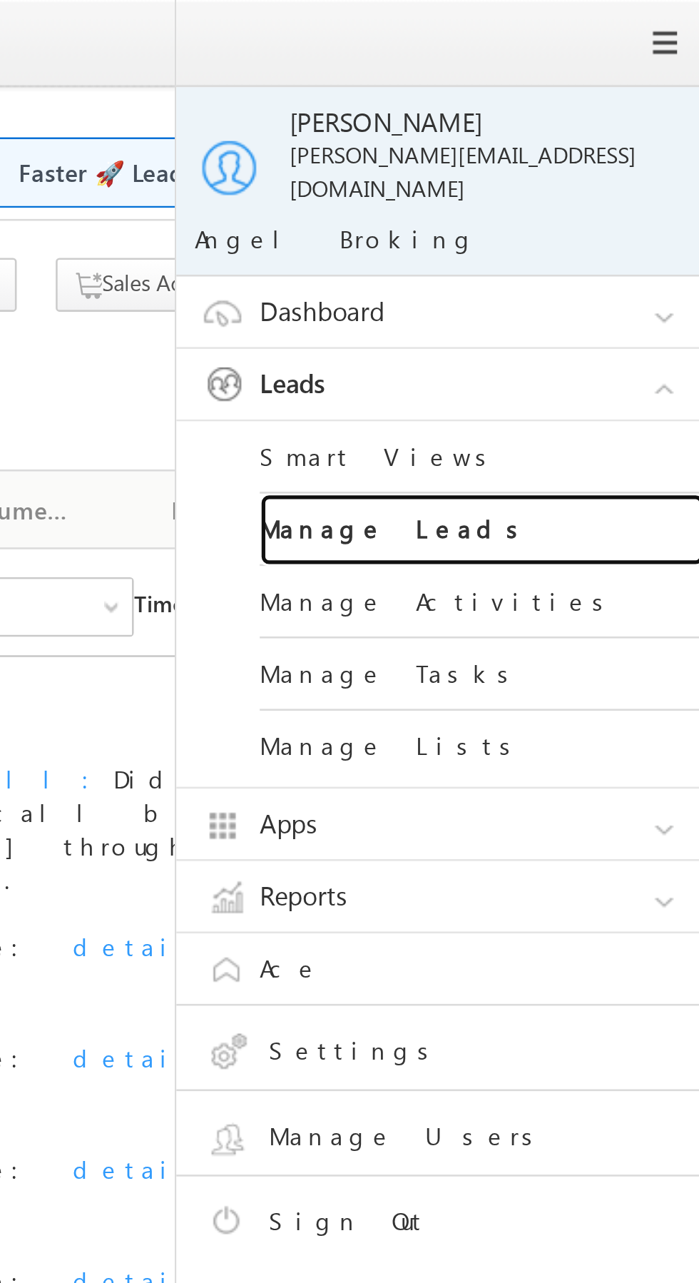
click at [604, 191] on link "Manage Leads" at bounding box center [615, 204] width 171 height 28
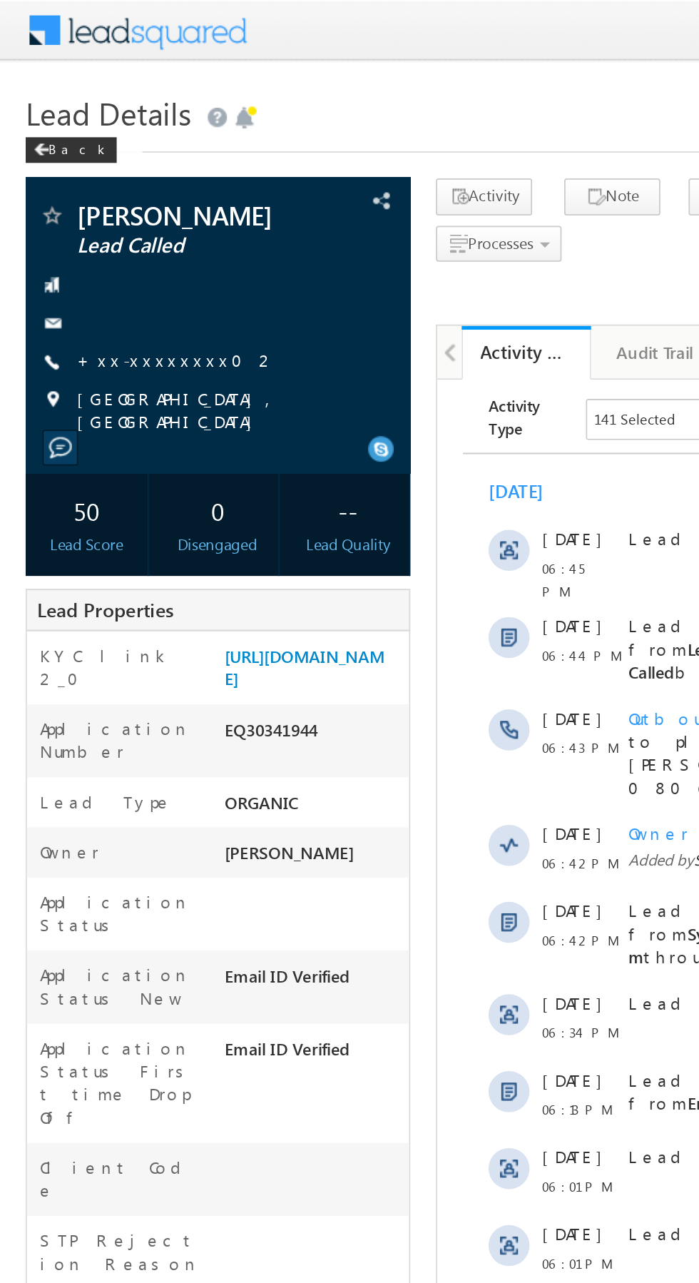
click at [69, 196] on link "+xx-xxxxxxxx02" at bounding box center [98, 200] width 111 height 12
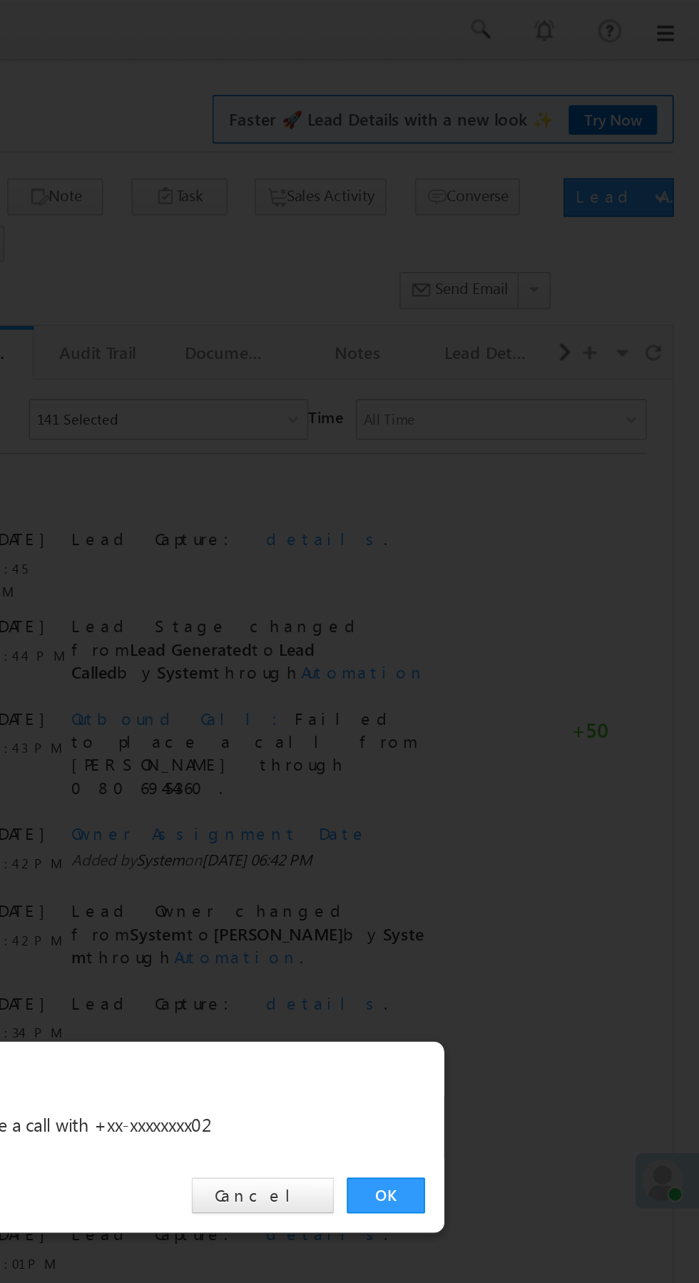
click at [521, 667] on link "OK" at bounding box center [525, 665] width 44 height 20
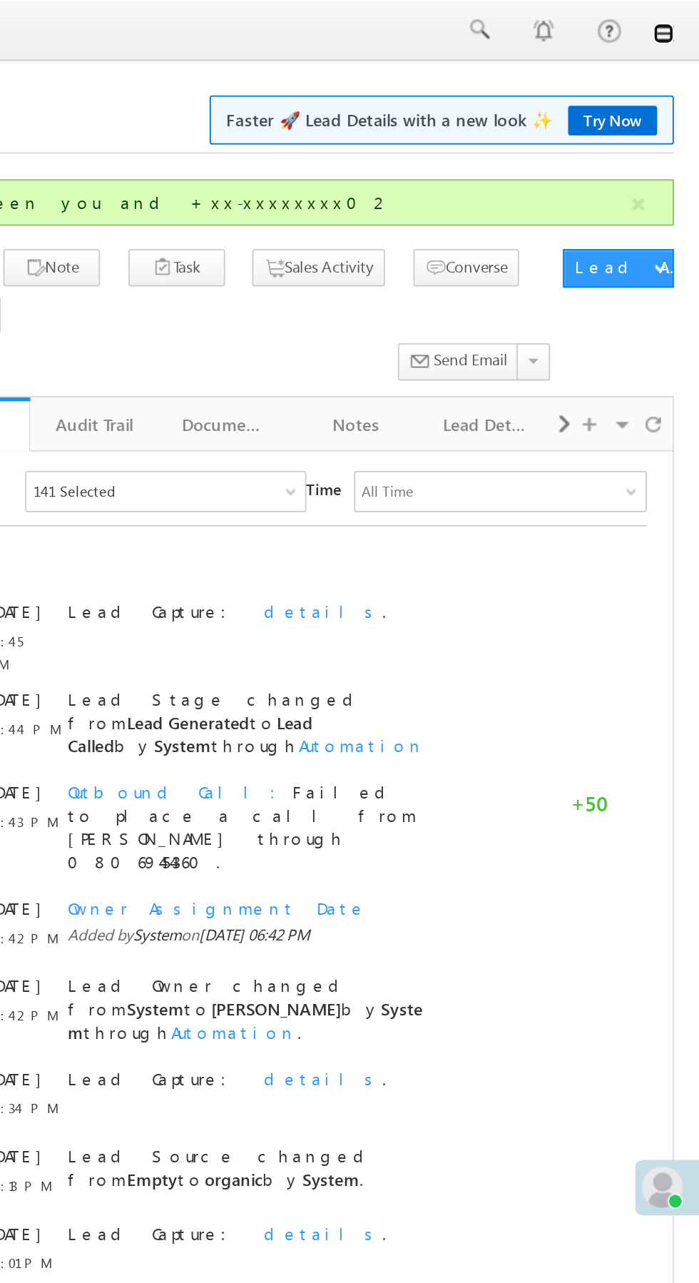
click at [675, 16] on link at bounding box center [679, 18] width 11 height 11
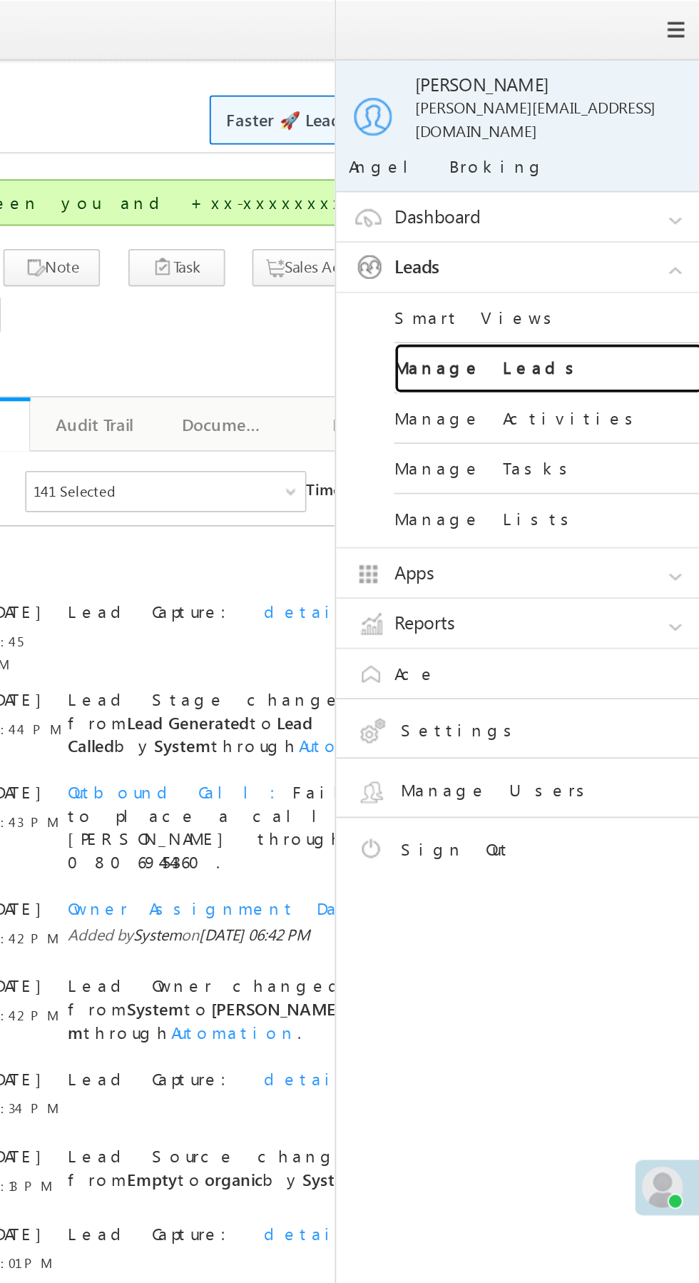
click at [630, 191] on link "Manage Leads" at bounding box center [615, 204] width 171 height 28
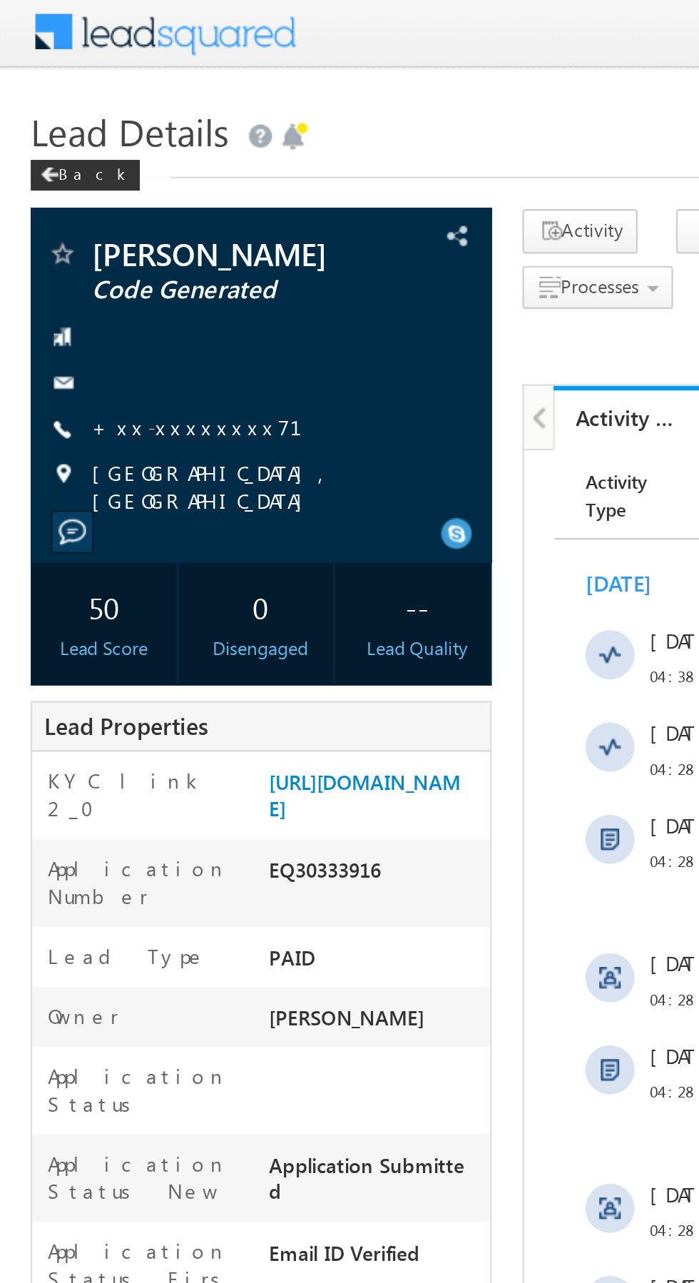
click at [88, 200] on link "+xx-xxxxxxxx71" at bounding box center [100, 200] width 115 height 12
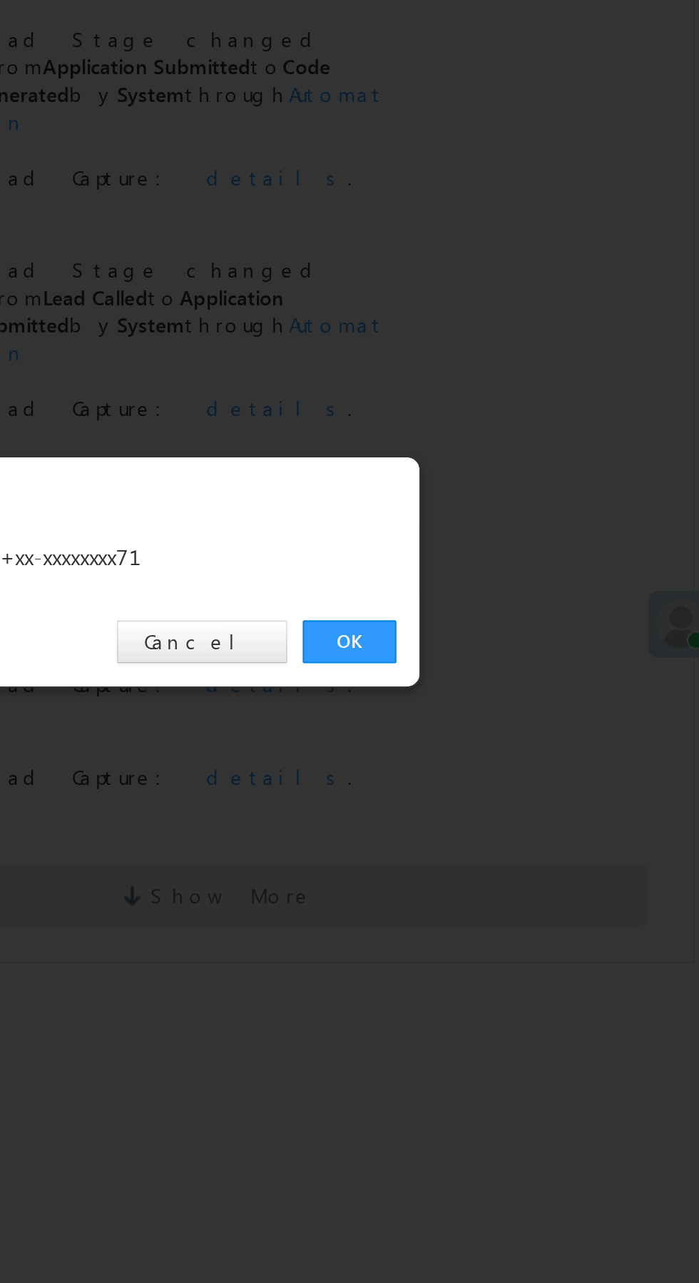
click at [524, 659] on link "OK" at bounding box center [525, 665] width 44 height 20
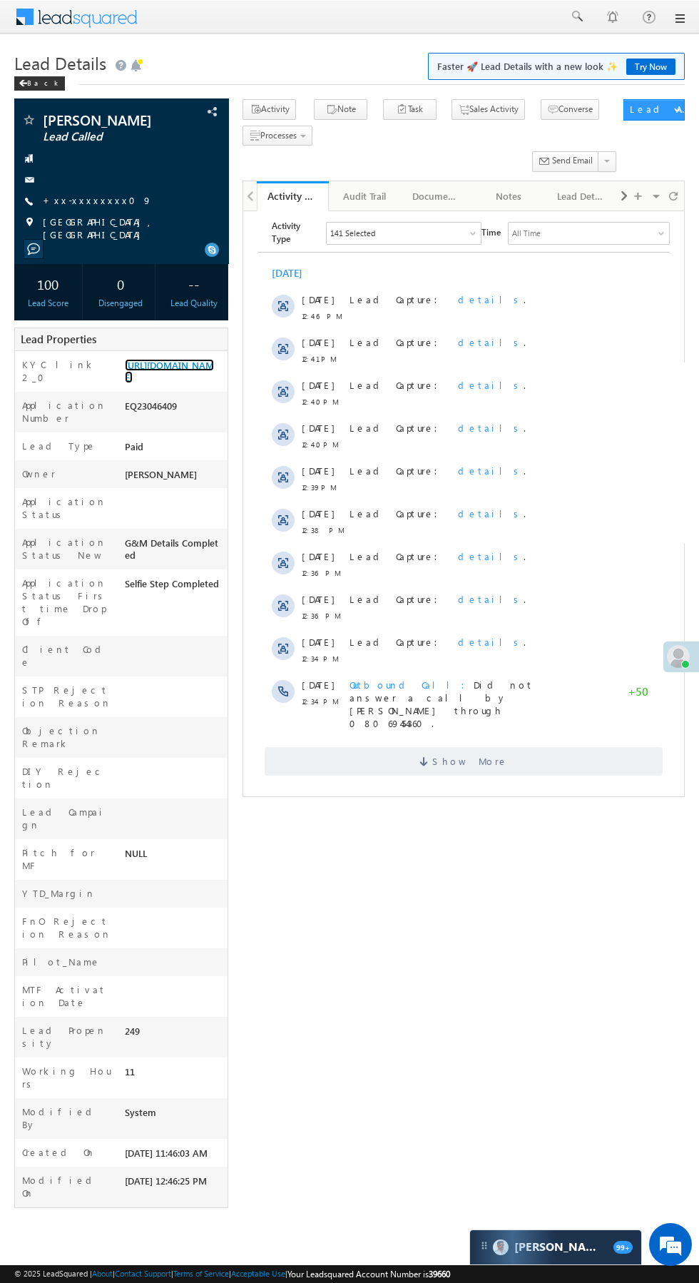
click at [164, 383] on link "https://angelbroking1-pk3em7sa.customui-test.leadsquared.com?leadId=1bf7ee7c-4f…" at bounding box center [169, 371] width 89 height 24
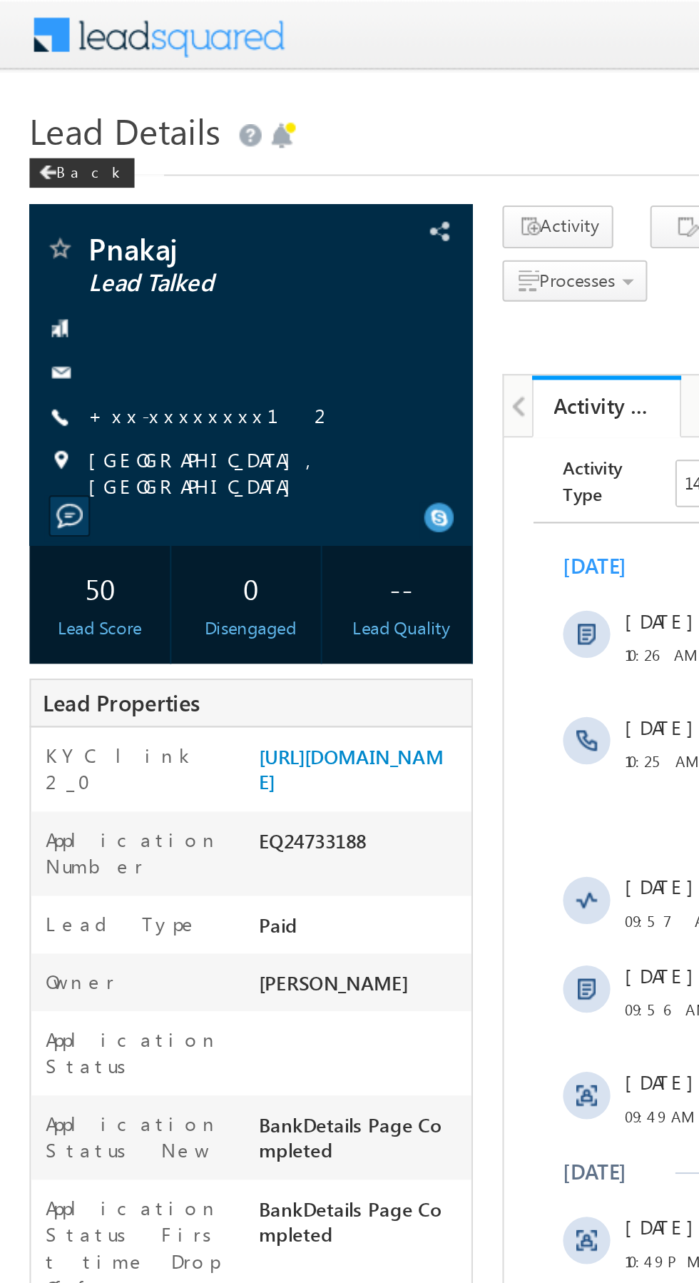
click at [68, 203] on link "+xx-xxxxxxxx12" at bounding box center [102, 200] width 119 height 12
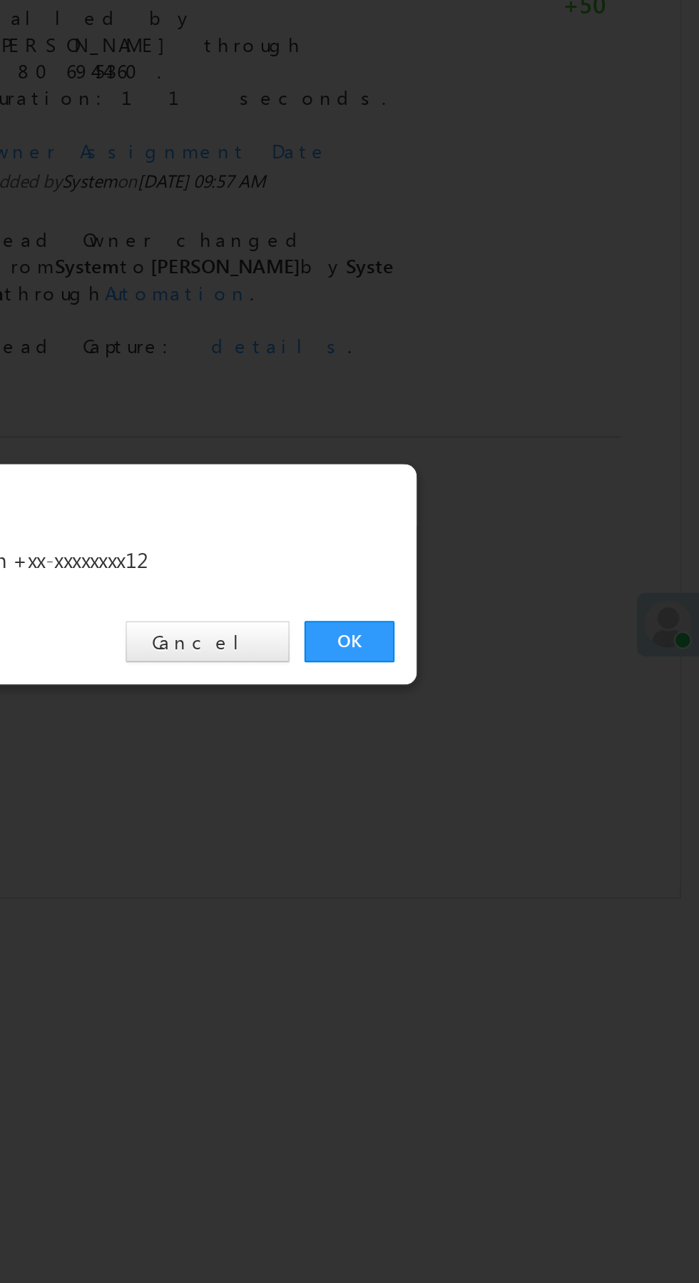
click at [524, 669] on link "OK" at bounding box center [525, 665] width 44 height 20
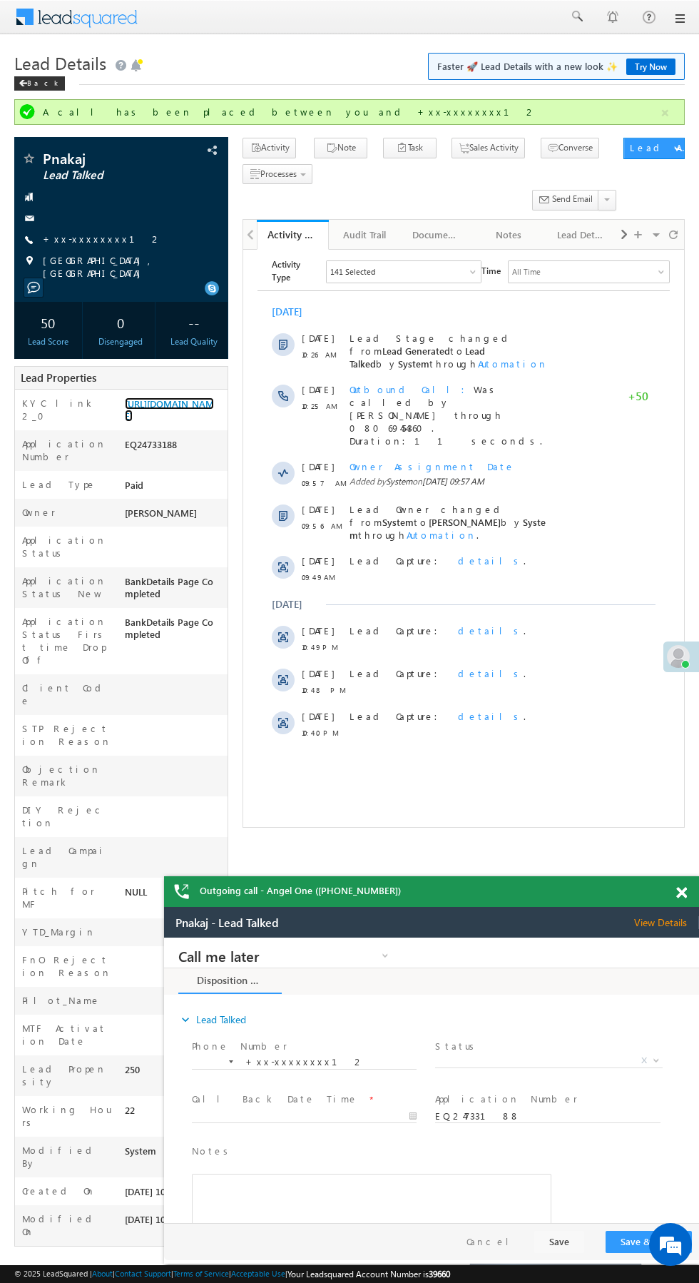
click at [159, 422] on link "https://angelbroking1-pk3em7sa.customui-test.leadsquared.com?leadId=b62c9235-7f…" at bounding box center [169, 409] width 89 height 24
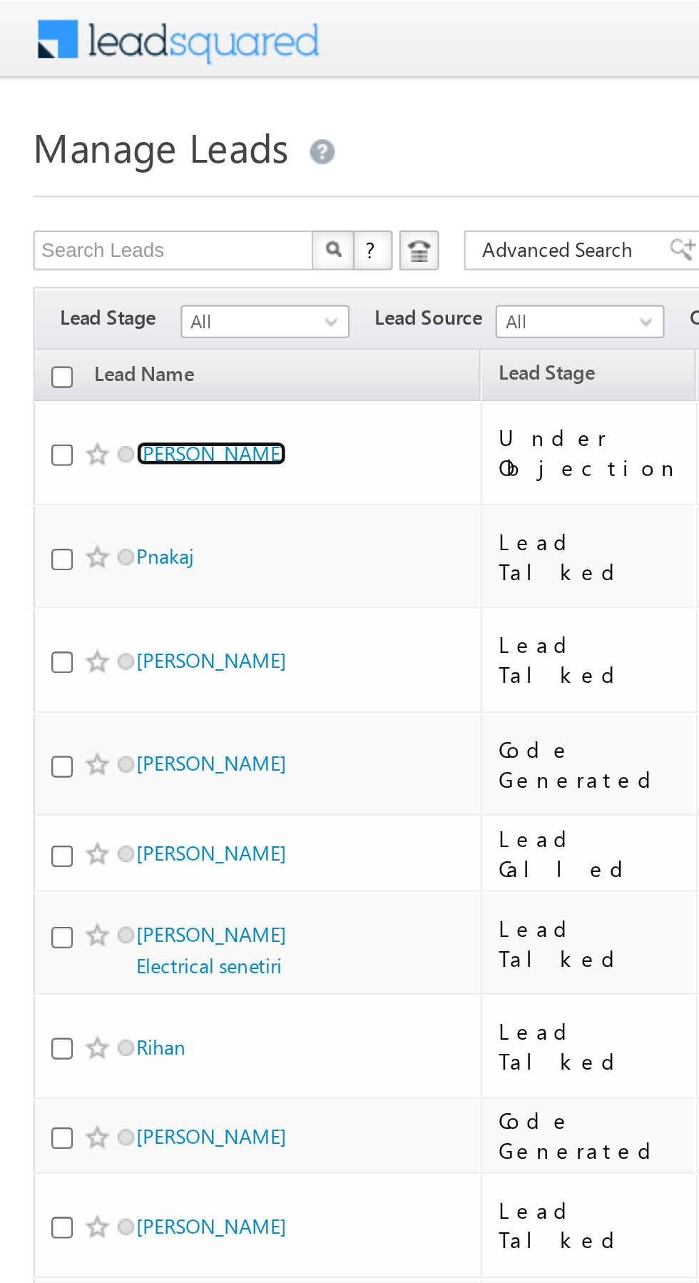
click at [72, 190] on link "Parveen" at bounding box center [91, 195] width 65 height 11
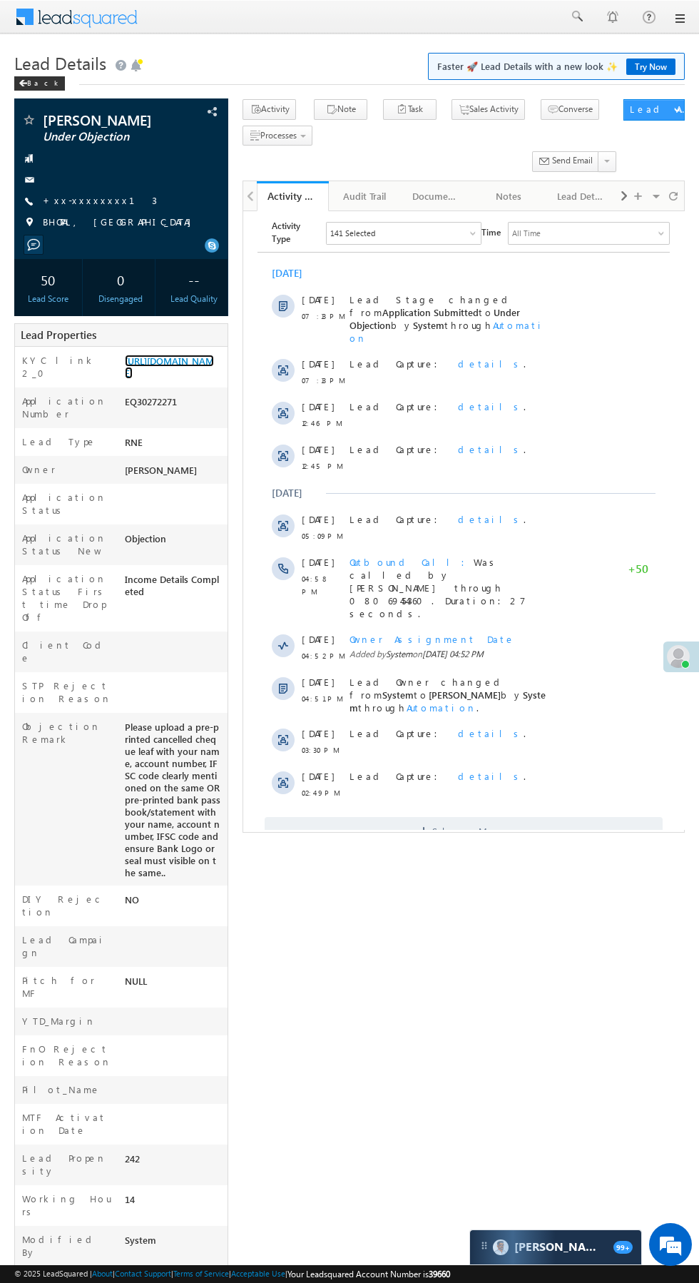
click at [161, 376] on link "[URL][DOMAIN_NAME]" at bounding box center [169, 367] width 89 height 24
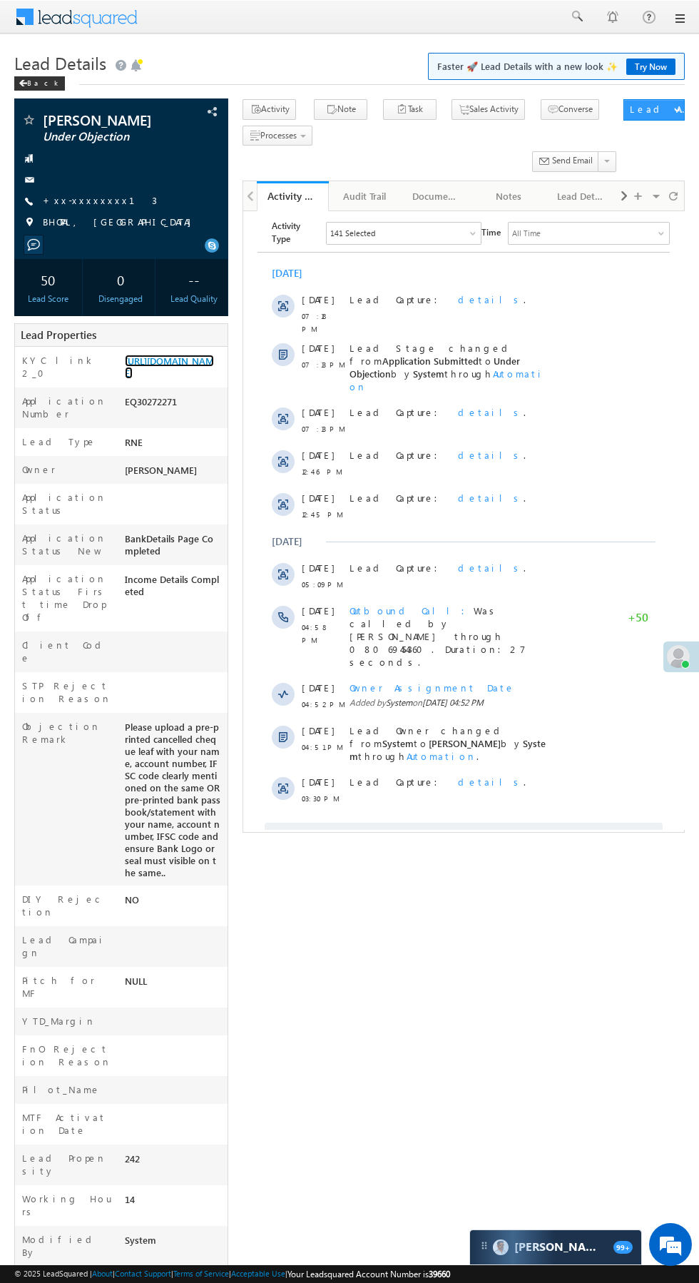
click at [168, 379] on link "https://angelbroking1-pk3em7sa.customui-test.leadsquared.com?leadId=f1e2987e-06…" at bounding box center [169, 367] width 89 height 24
click at [178, 379] on link "https://angelbroking1-pk3em7sa.customui-test.leadsquared.com?leadId=f1e2987e-06…" at bounding box center [169, 367] width 89 height 24
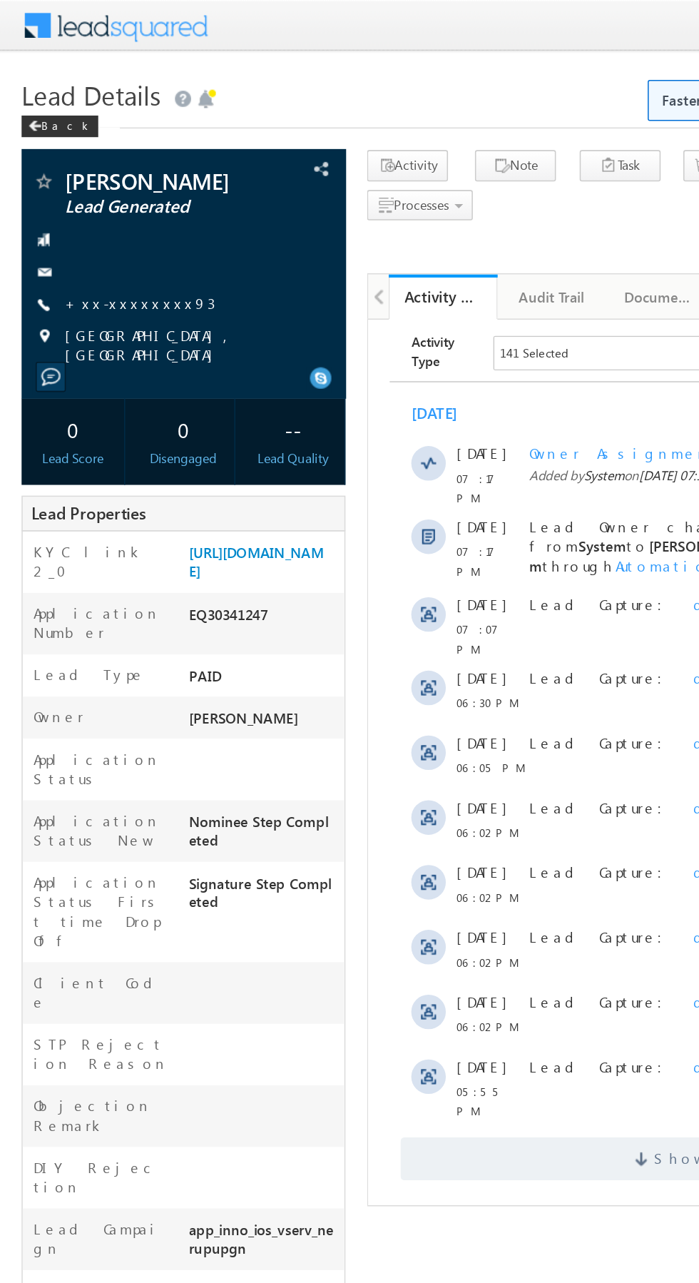
click at [95, 198] on link "+xx-xxxxxxxx93" at bounding box center [92, 200] width 99 height 12
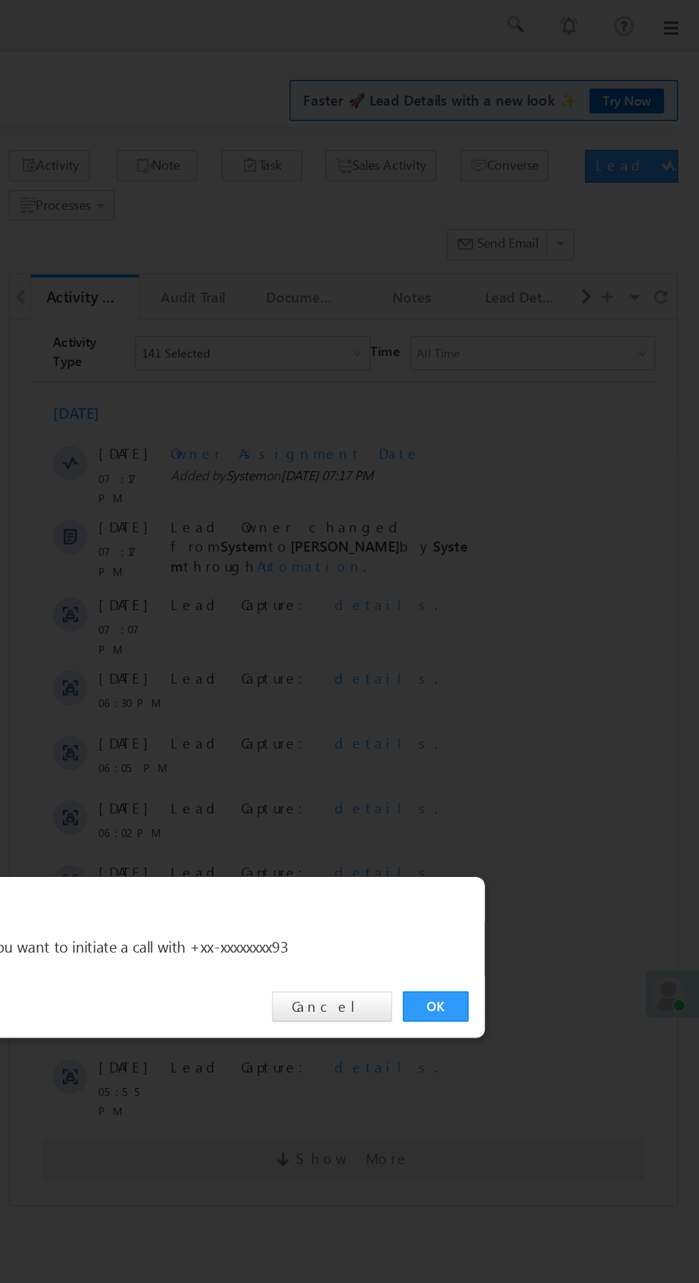
click at [525, 665] on link "OK" at bounding box center [525, 665] width 44 height 20
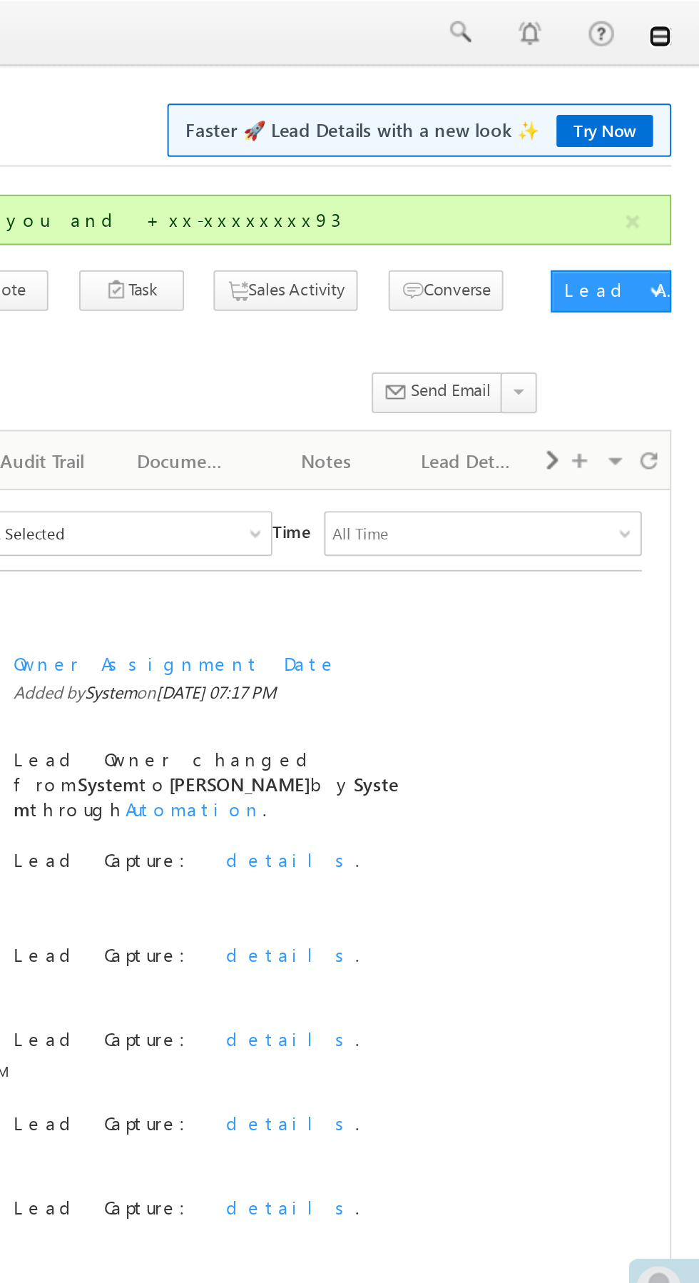
click at [680, 20] on link at bounding box center [679, 18] width 11 height 11
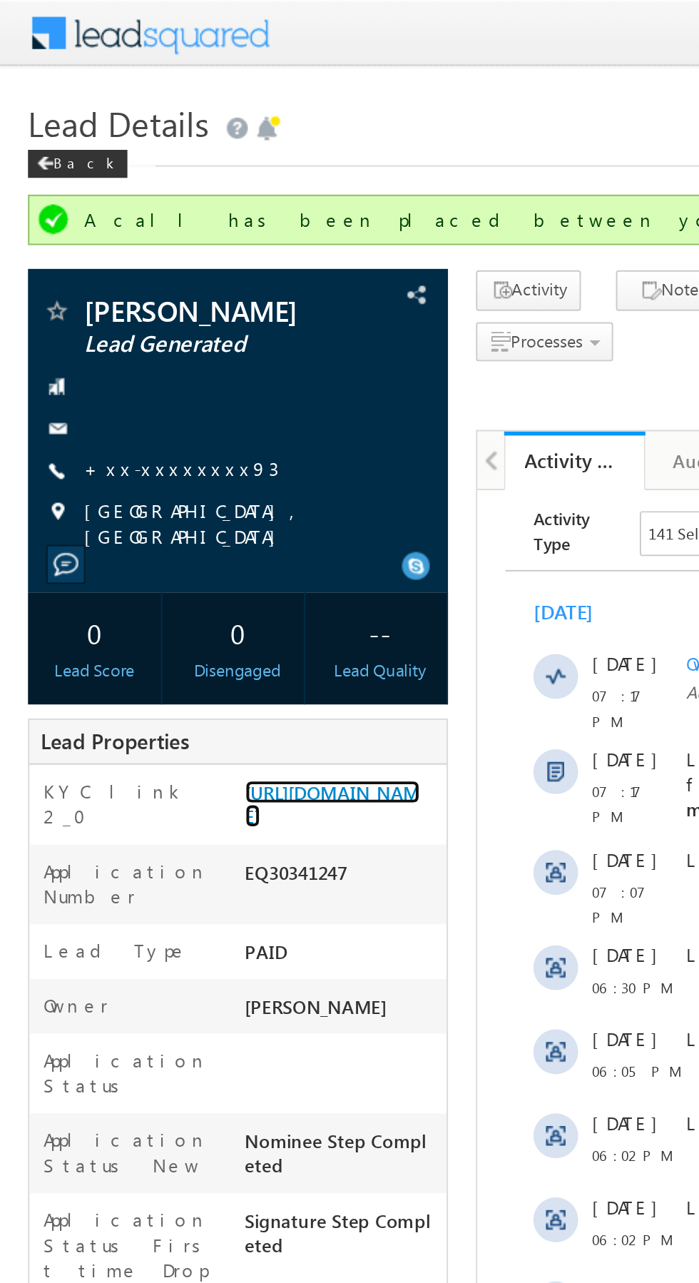
click at [175, 422] on link "https://angelbroking1-pk3em7sa.customui-test.leadsquared.com?leadId=2c76c795-06…" at bounding box center [169, 409] width 89 height 24
click at [168, 422] on link "https://angelbroking1-pk3em7sa.customui-test.leadsquared.com?leadId=2c76c795-06…" at bounding box center [169, 409] width 89 height 24
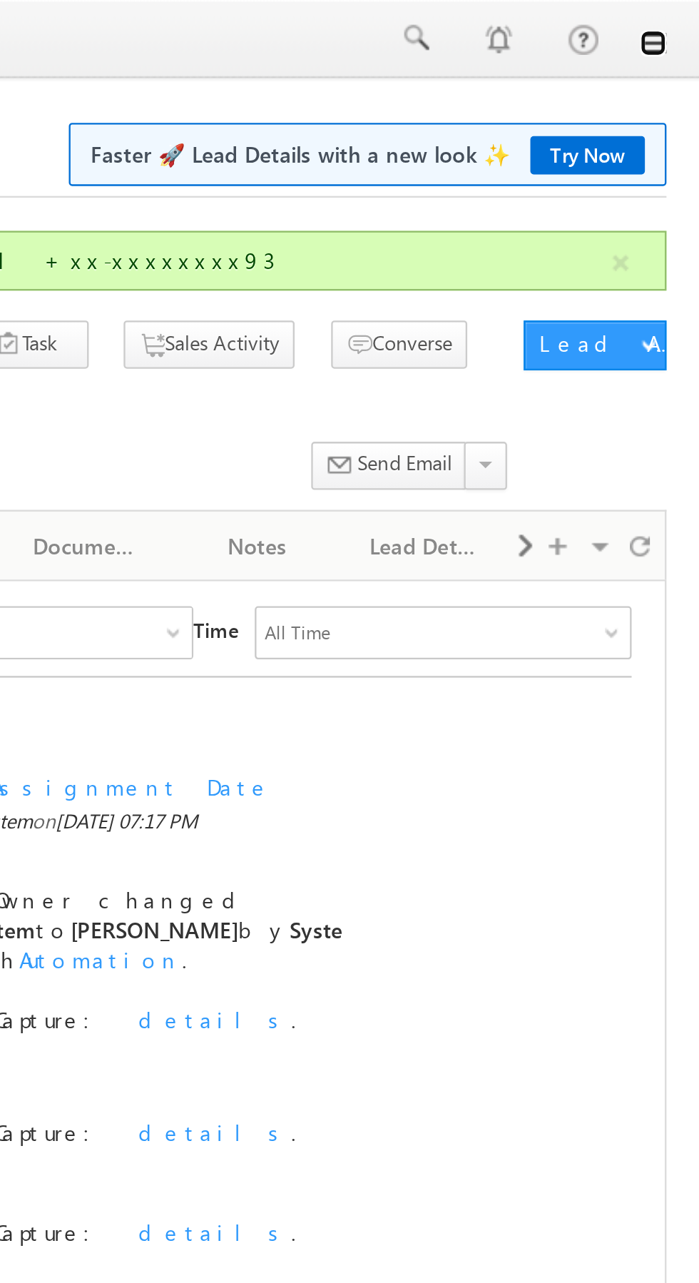
click at [679, 19] on link at bounding box center [679, 18] width 11 height 11
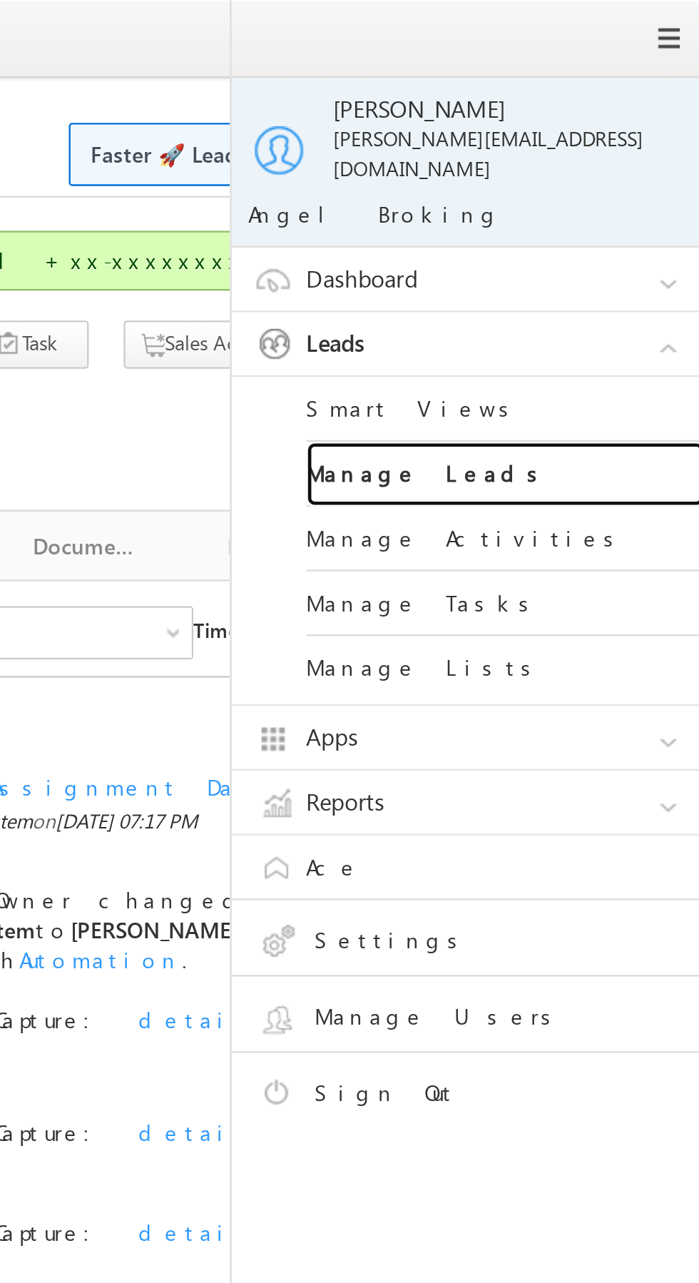
click at [617, 198] on link "Manage Leads" at bounding box center [615, 204] width 171 height 28
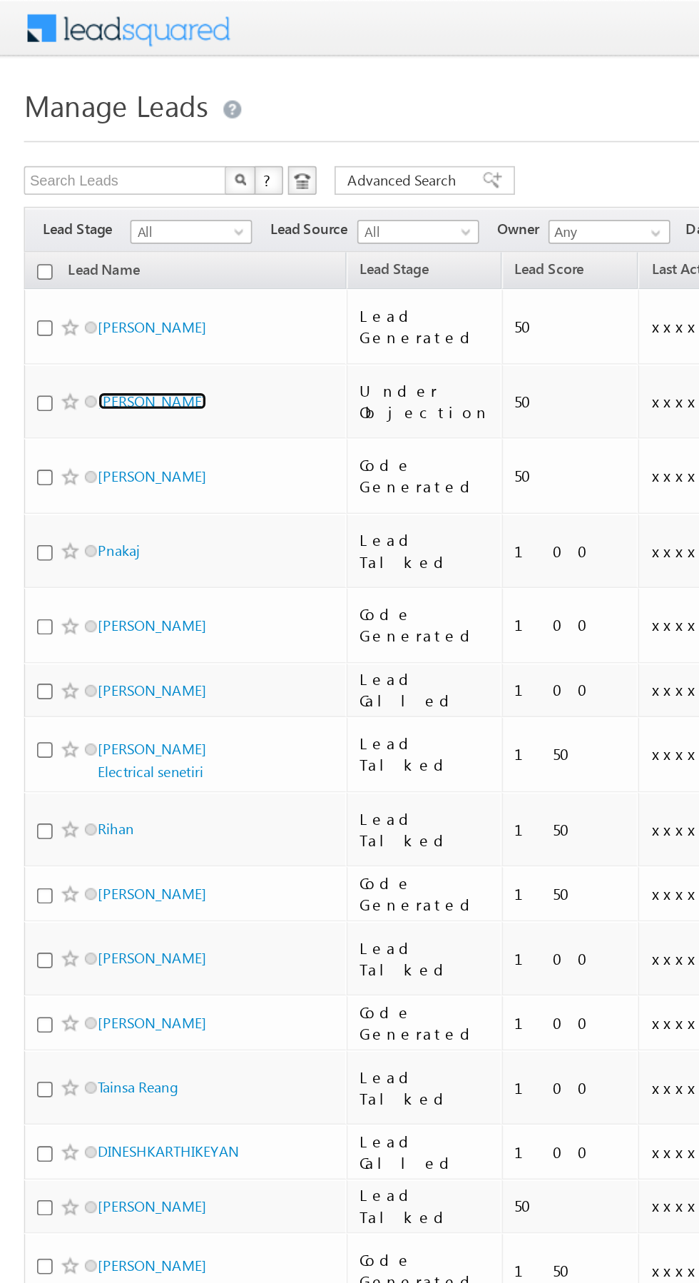
click at [80, 234] on link "Parveen" at bounding box center [91, 239] width 65 height 11
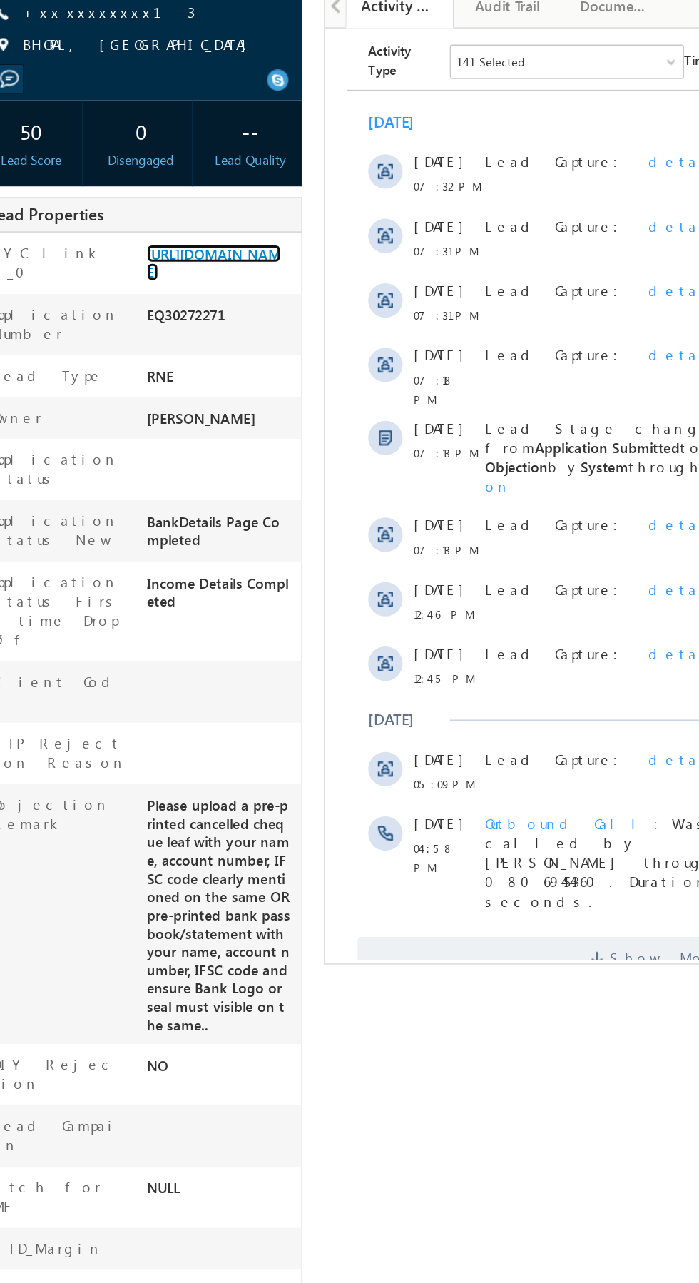
click at [181, 379] on link "https://angelbroking1-pk3em7sa.customui-test.leadsquared.com?leadId=f1e2987e-06…" at bounding box center [169, 367] width 89 height 24
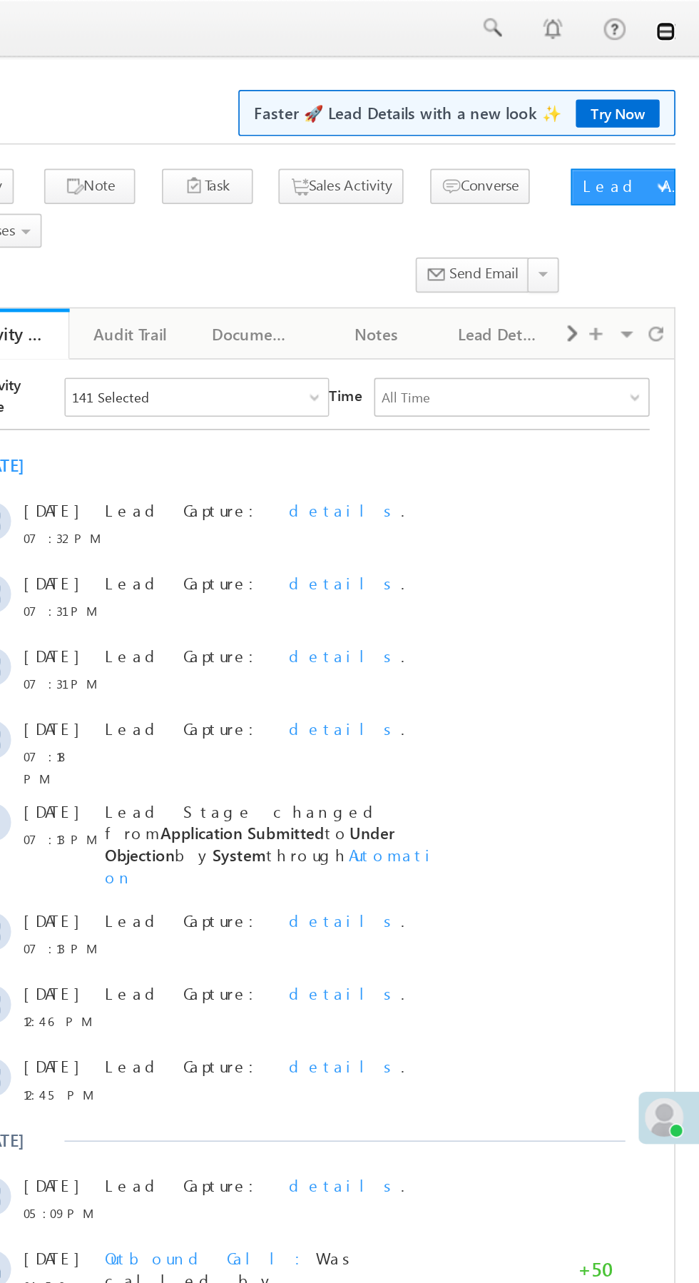
click at [679, 19] on link at bounding box center [679, 18] width 11 height 11
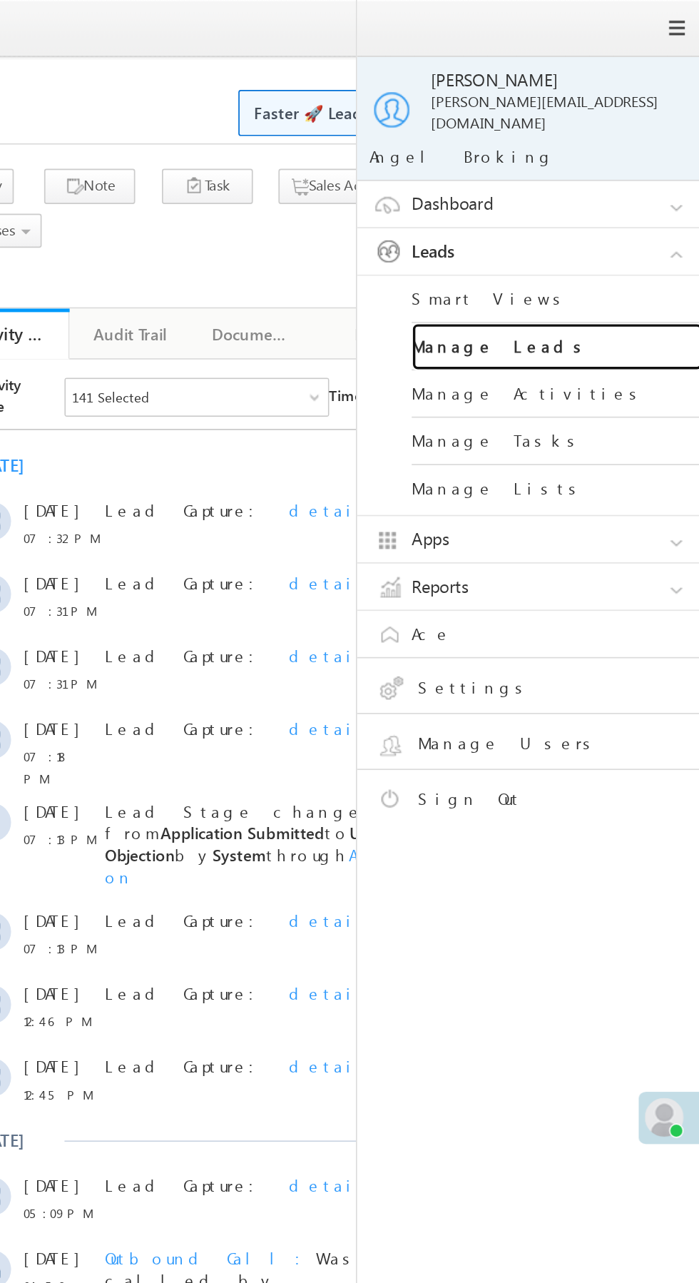
click at [622, 195] on link "Manage Leads" at bounding box center [615, 204] width 171 height 28
